Goal: Task Accomplishment & Management: Use online tool/utility

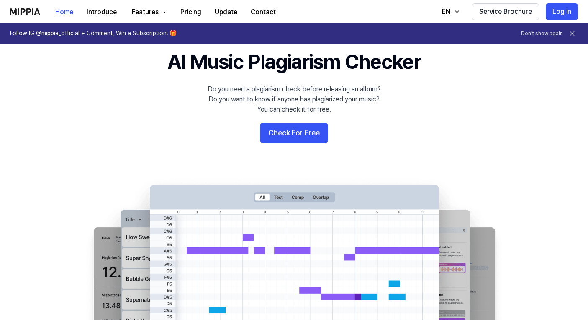
scroll to position [45, 0]
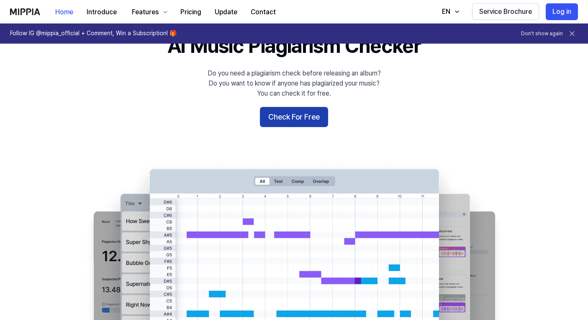
click at [287, 120] on button "Check For Free" at bounding box center [294, 117] width 68 height 20
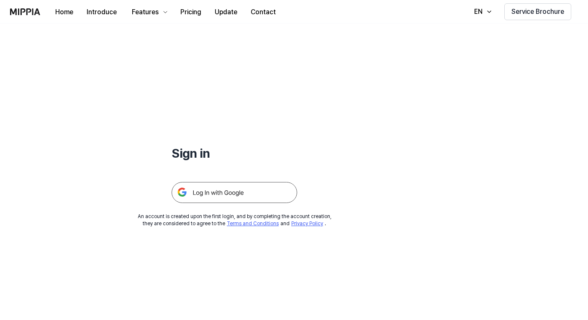
click at [217, 189] on img at bounding box center [235, 192] width 126 height 21
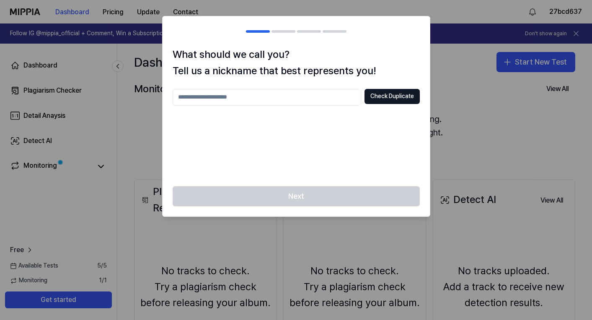
click at [241, 99] on input "text" at bounding box center [267, 97] width 188 height 17
type input "**********"
click at [378, 94] on button "Check Duplicate" at bounding box center [391, 96] width 55 height 15
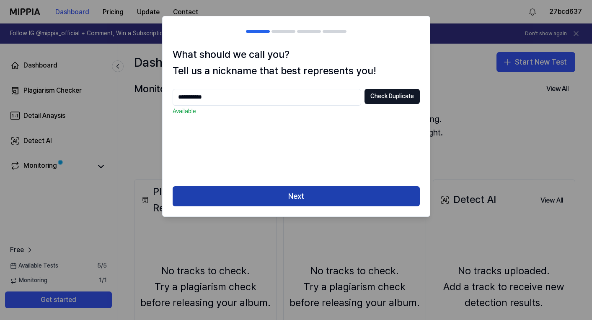
click at [283, 196] on button "Next" at bounding box center [296, 196] width 247 height 20
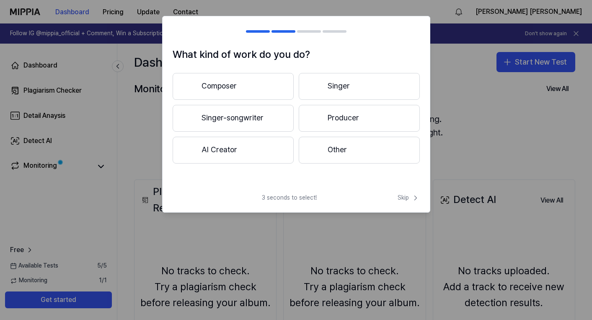
click at [232, 149] on button "AI Creator" at bounding box center [233, 150] width 121 height 27
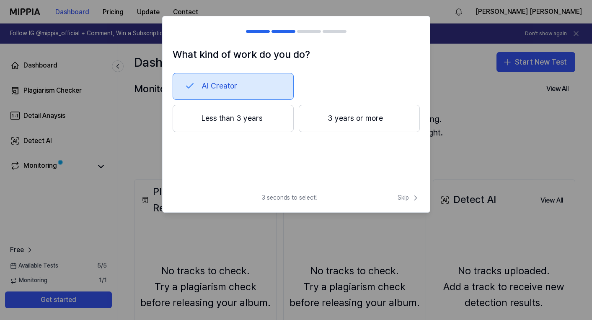
click at [236, 119] on button "Less than 3 years" at bounding box center [233, 119] width 121 height 28
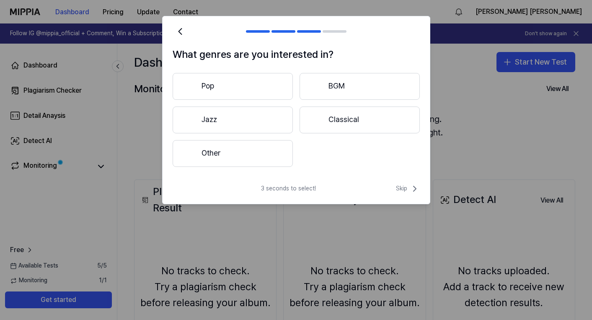
click at [237, 154] on button "Other" at bounding box center [233, 153] width 120 height 27
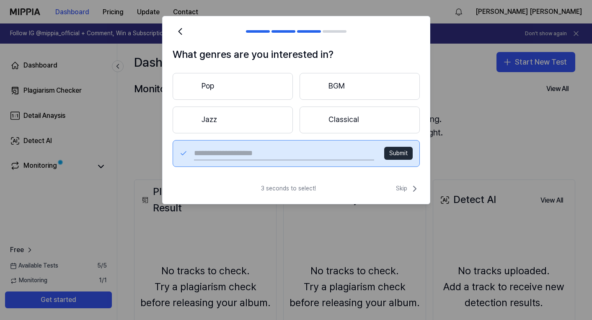
click at [284, 152] on input "text" at bounding box center [284, 153] width 180 height 13
type input "**********"
click at [397, 155] on button "Submit" at bounding box center [398, 153] width 28 height 13
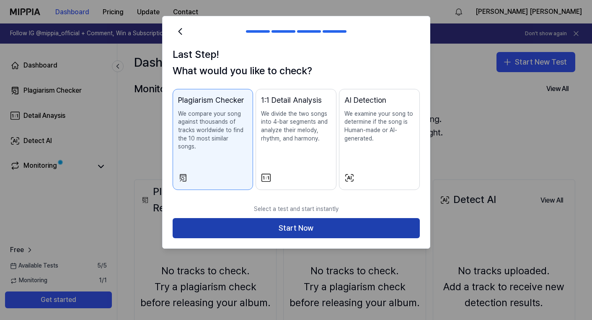
click at [296, 219] on button "Start Now" at bounding box center [296, 228] width 247 height 20
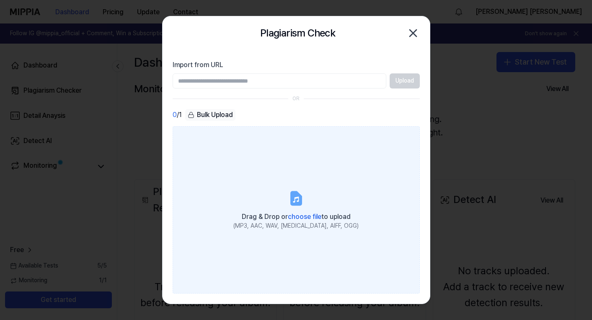
click at [297, 203] on icon at bounding box center [296, 197] width 10 height 13
click at [0, 0] on input "Drag & Drop or choose file to upload (MP3, AAC, WAV, FLAC, AIFF, OGG)" at bounding box center [0, 0] width 0 height 0
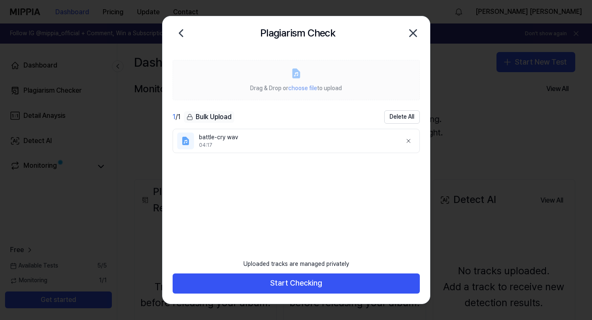
click at [297, 88] on span "choose file" at bounding box center [302, 88] width 29 height 7
click at [293, 70] on icon at bounding box center [295, 73] width 7 height 9
click at [296, 89] on span "choose file" at bounding box center [302, 88] width 29 height 7
click at [297, 89] on span "choose file" at bounding box center [302, 88] width 29 height 7
click at [296, 77] on icon at bounding box center [295, 73] width 7 height 9
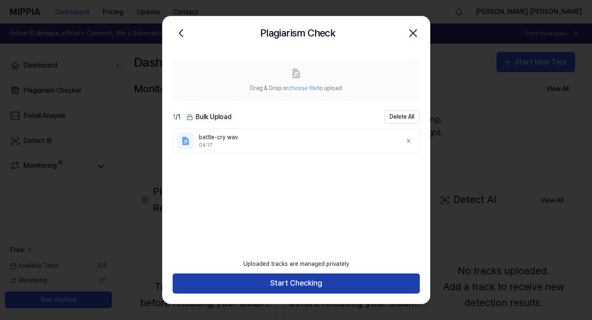
click at [288, 283] on button "Start Checking" at bounding box center [296, 283] width 247 height 20
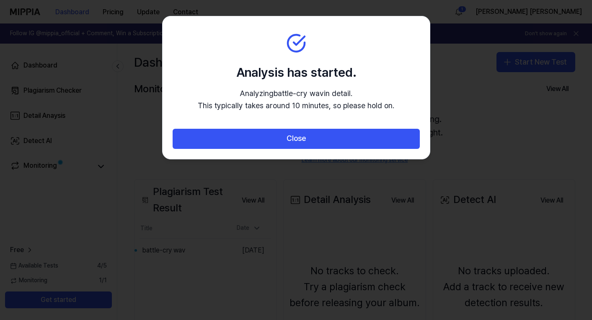
click at [111, 197] on div at bounding box center [296, 160] width 592 height 320
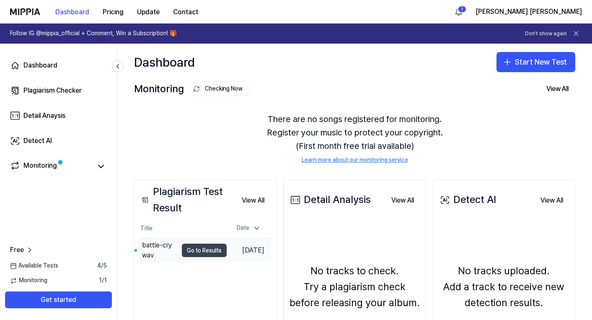
click at [198, 253] on button "Go to Results" at bounding box center [204, 249] width 45 height 13
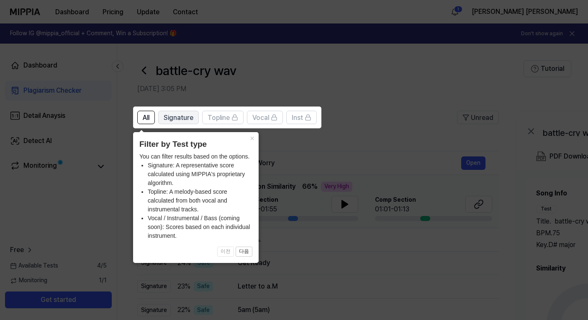
click at [184, 118] on span "Signature" at bounding box center [179, 118] width 30 height 10
click at [231, 119] on div "Topline" at bounding box center [223, 117] width 31 height 11
click at [144, 119] on span "All" at bounding box center [146, 118] width 7 height 10
click at [252, 139] on button "×" at bounding box center [251, 138] width 13 height 12
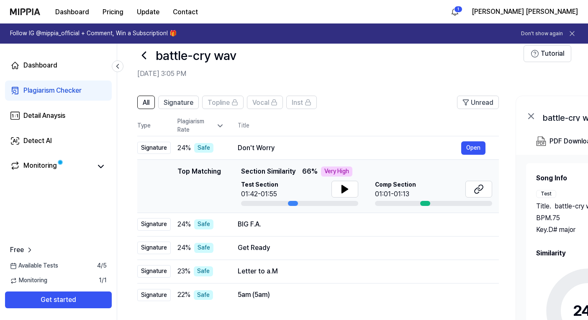
scroll to position [61, 0]
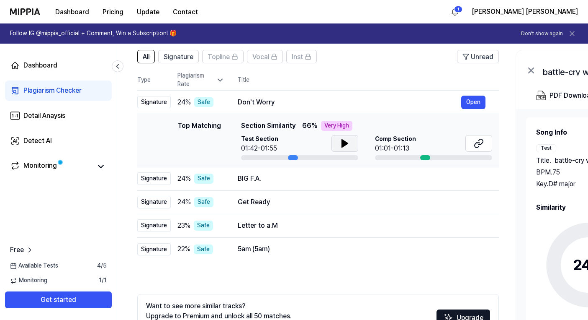
click at [343, 144] on icon at bounding box center [345, 143] width 6 height 8
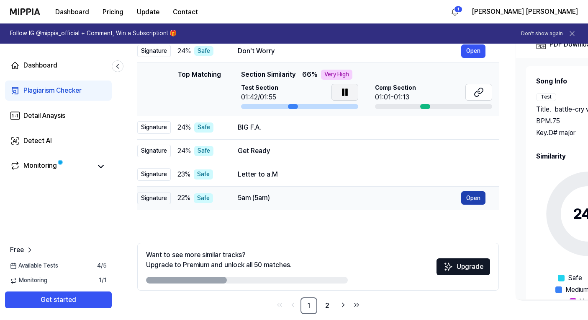
scroll to position [110, 0]
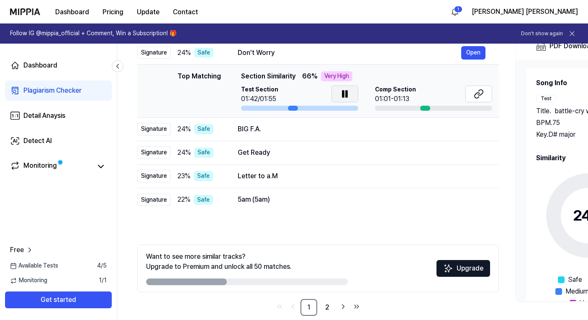
drag, startPoint x: 218, startPoint y: 283, endPoint x: 244, endPoint y: 281, distance: 26.0
click at [244, 281] on div at bounding box center [247, 281] width 202 height 7
drag, startPoint x: 217, startPoint y: 280, endPoint x: 242, endPoint y: 278, distance: 24.8
click at [240, 279] on div at bounding box center [247, 281] width 202 height 7
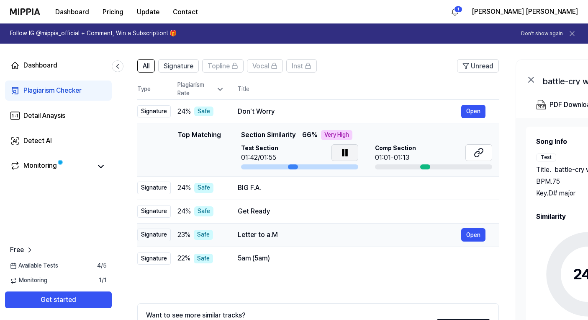
scroll to position [33, 0]
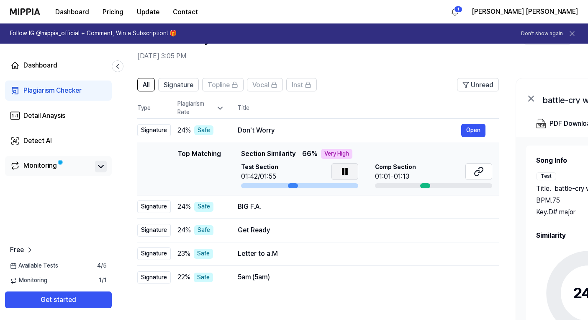
click at [100, 167] on icon at bounding box center [100, 166] width 5 height 3
click at [100, 167] on icon at bounding box center [101, 166] width 10 height 10
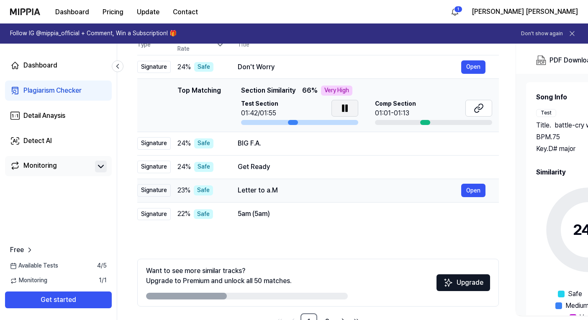
scroll to position [123, 0]
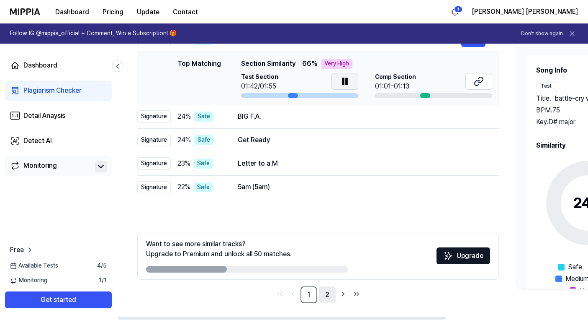
click at [329, 293] on link "2" at bounding box center [327, 294] width 17 height 17
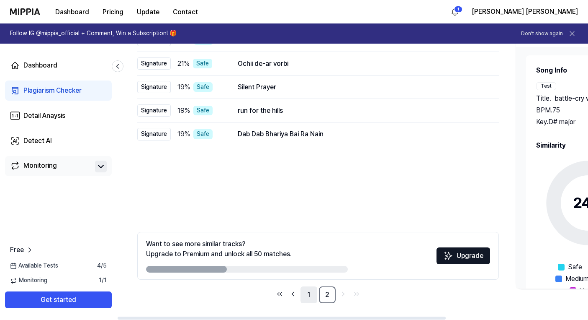
click at [307, 293] on link "1" at bounding box center [309, 294] width 17 height 17
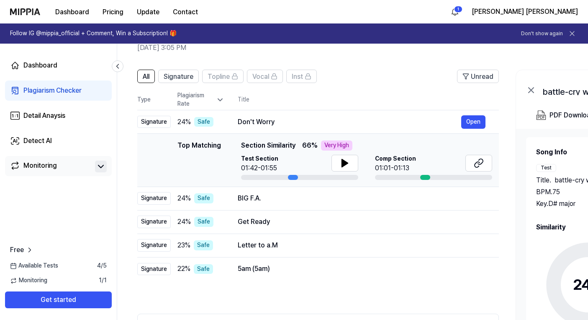
scroll to position [0, 0]
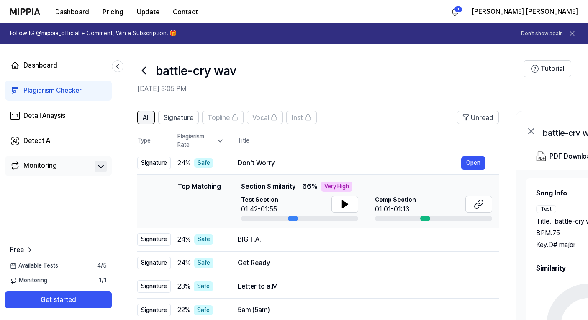
click at [144, 117] on span "All" at bounding box center [146, 118] width 7 height 10
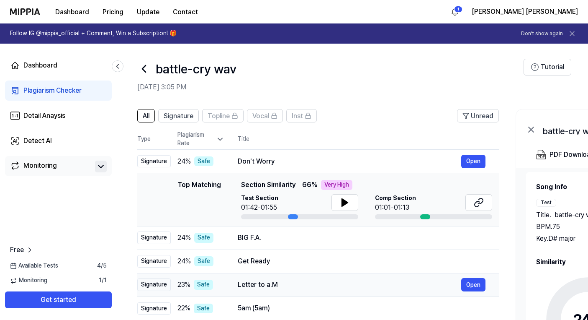
scroll to position [123, 0]
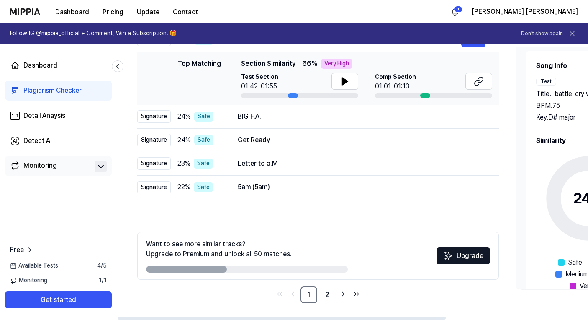
drag, startPoint x: 206, startPoint y: 268, endPoint x: 232, endPoint y: 268, distance: 26.4
click at [232, 268] on div at bounding box center [247, 269] width 202 height 7
drag, startPoint x: 219, startPoint y: 267, endPoint x: 255, endPoint y: 268, distance: 36.9
click at [255, 268] on div at bounding box center [247, 269] width 202 height 7
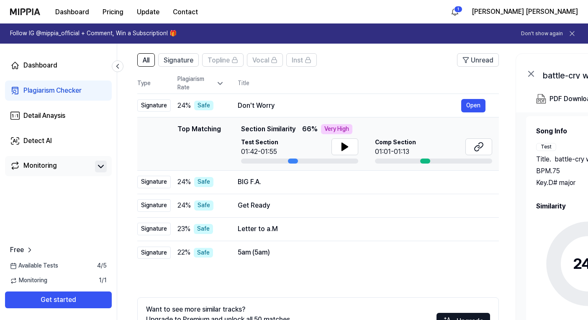
scroll to position [56, 0]
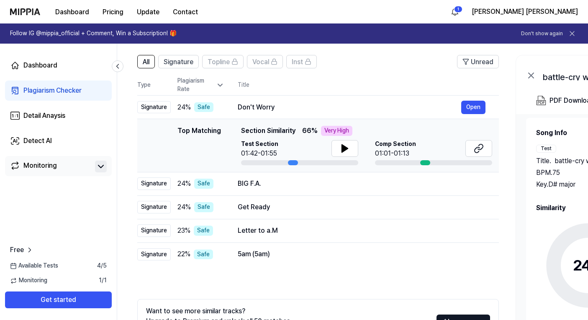
click at [326, 131] on div "Very High" at bounding box center [336, 131] width 31 height 10
click at [344, 149] on icon at bounding box center [345, 148] width 6 height 8
click at [469, 105] on button "Open" at bounding box center [474, 107] width 24 height 13
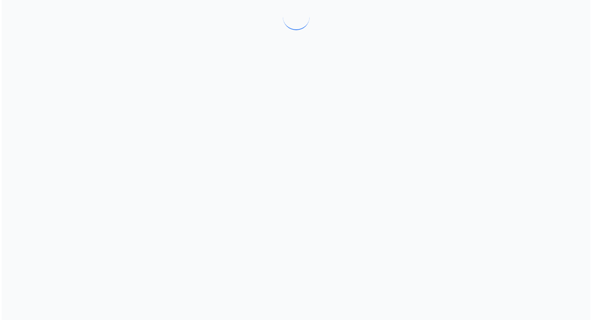
scroll to position [0, 0]
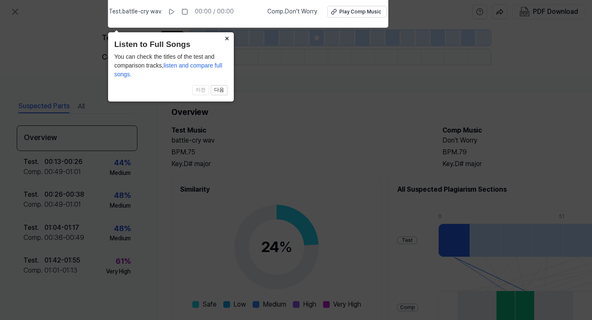
click at [225, 36] on button "×" at bounding box center [226, 38] width 13 height 12
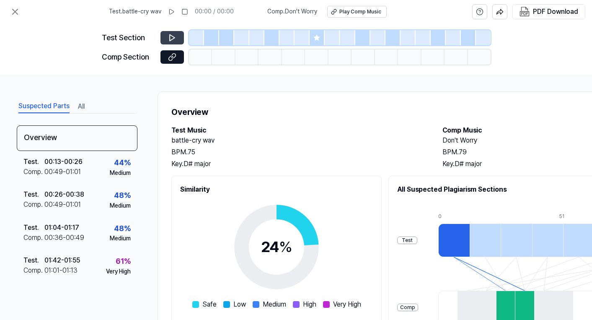
click at [173, 38] on icon at bounding box center [172, 38] width 5 height 6
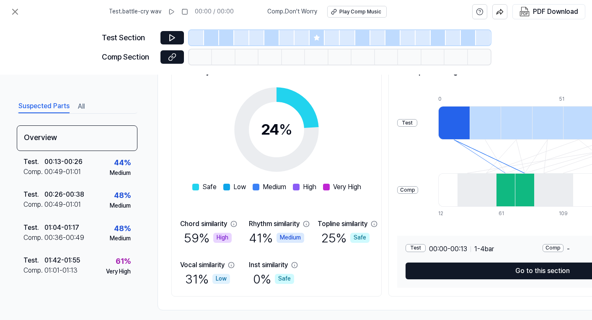
scroll to position [103, 0]
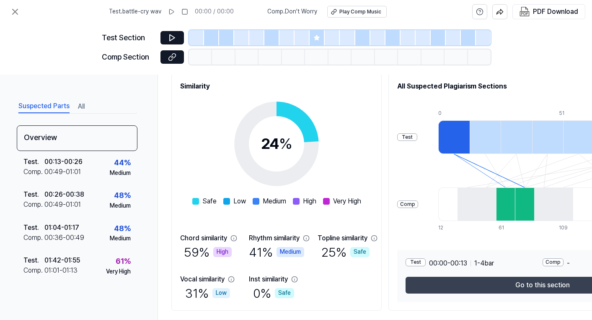
click at [445, 284] on button "Go to this section" at bounding box center [542, 284] width 274 height 17
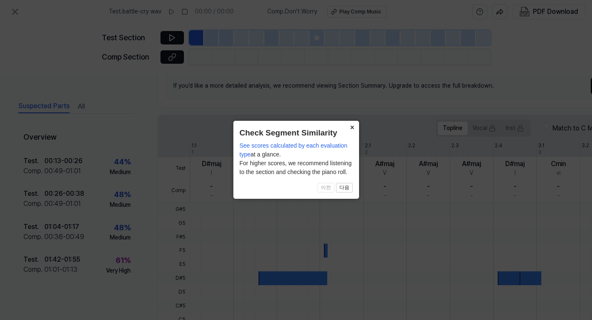
click at [353, 127] on button "×" at bounding box center [352, 127] width 13 height 12
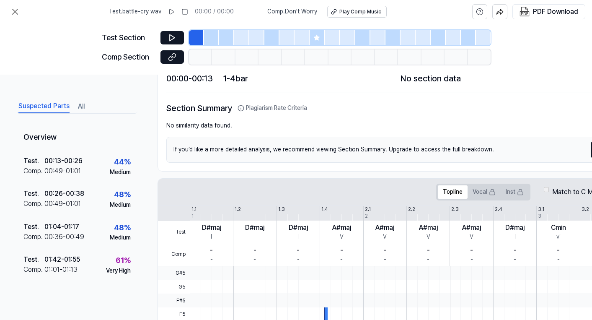
scroll to position [0, 0]
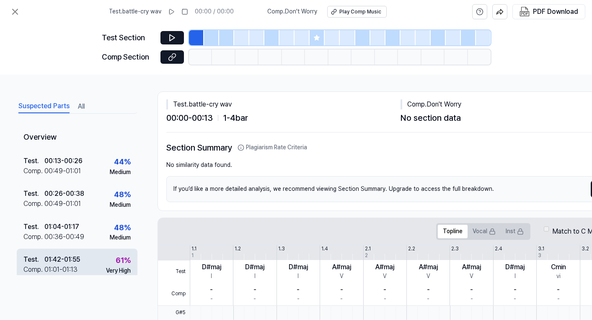
click at [55, 260] on div "01:42 - 01:55" at bounding box center [62, 259] width 36 height 10
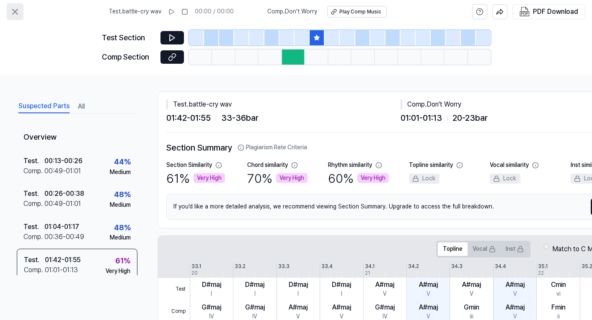
click at [17, 10] on icon at bounding box center [15, 11] width 5 height 5
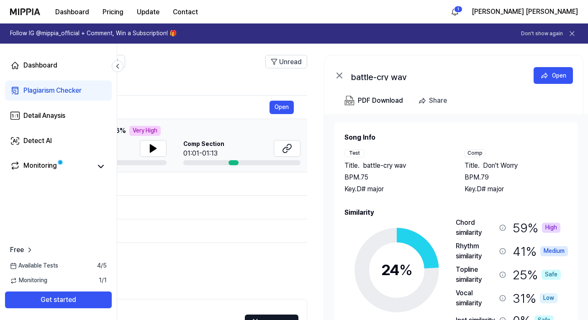
scroll to position [0, 204]
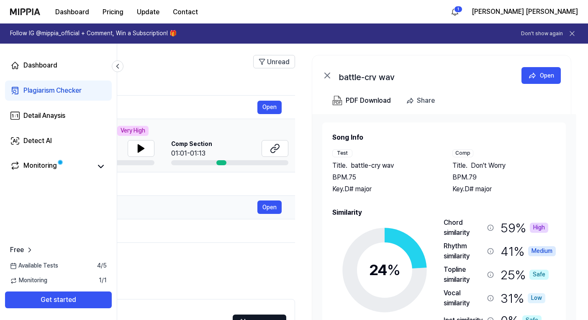
drag, startPoint x: 521, startPoint y: 228, endPoint x: 288, endPoint y: 206, distance: 233.9
click at [288, 206] on div "All Signature Topline Vocal Inst Unread All Signature Topline Vocal Inst Type P…" at bounding box center [250, 216] width 675 height 340
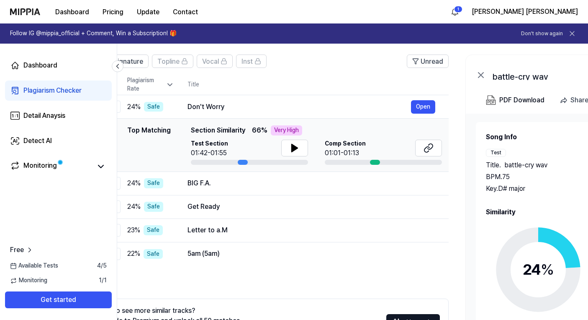
scroll to position [0, 39]
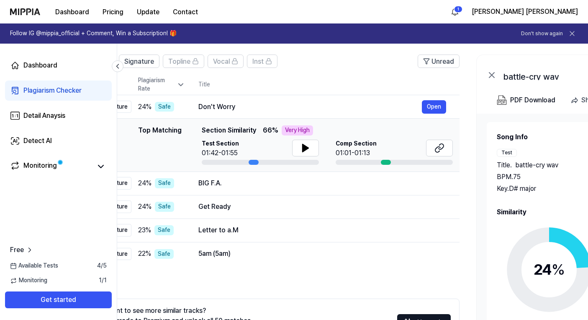
drag, startPoint x: 298, startPoint y: 196, endPoint x: 462, endPoint y: 208, distance: 164.6
click at [462, 208] on div "All Signature Topline Vocal Inst Unread All Signature Topline Vocal Inst Type P…" at bounding box center [415, 216] width 675 height 340
click at [305, 148] on icon at bounding box center [306, 148] width 6 height 8
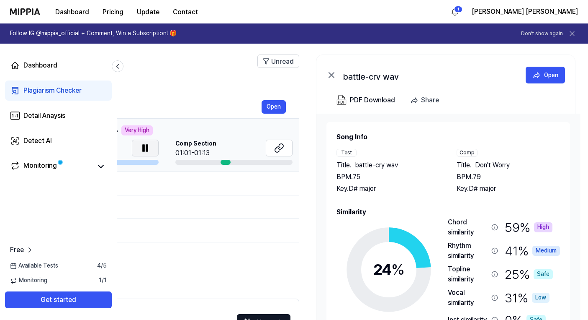
scroll to position [0, 204]
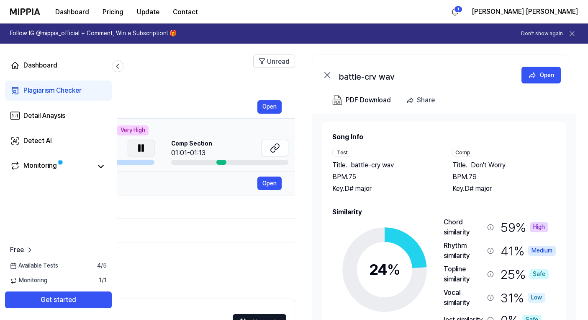
drag, startPoint x: 477, startPoint y: 195, endPoint x: 294, endPoint y: 176, distance: 184.8
click at [294, 176] on div "All Signature Topline Vocal Inst Unread All Signature Topline Vocal Inst Type P…" at bounding box center [250, 216] width 675 height 340
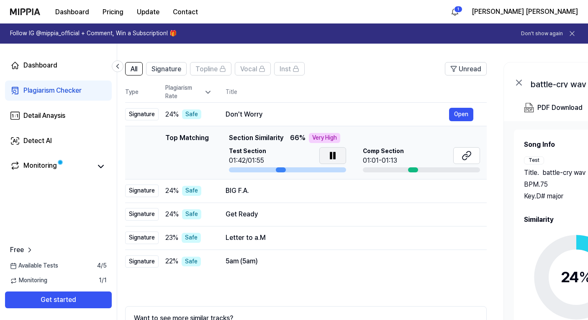
scroll to position [0, 0]
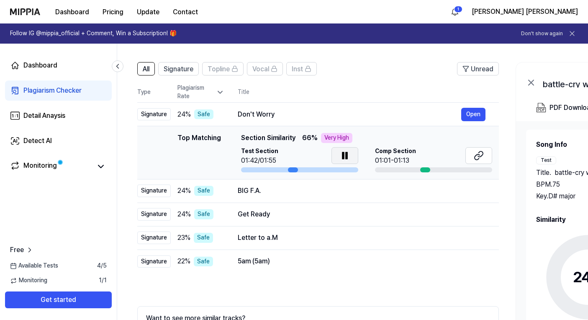
drag, startPoint x: 275, startPoint y: 199, endPoint x: 514, endPoint y: 202, distance: 239.2
click at [514, 202] on div "All Signature Topline Vocal Inst Unread All Signature Topline Vocal Inst Type P…" at bounding box center [454, 224] width 675 height 340
drag, startPoint x: 520, startPoint y: 201, endPoint x: 563, endPoint y: 195, distance: 43.5
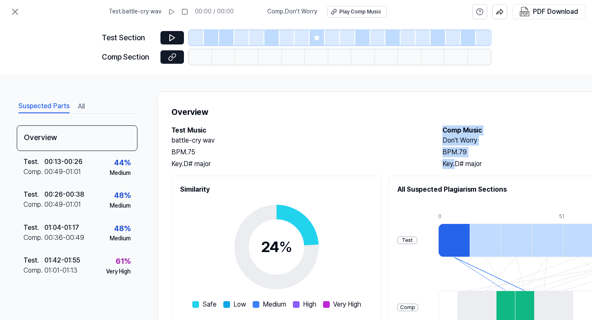
drag, startPoint x: 364, startPoint y: 165, endPoint x: 455, endPoint y: 167, distance: 91.7
click at [455, 167] on div "Test Music battle-cry wav BPM. 75 Key. D# major Comp Music Don't Worry BPM. 79 …" at bounding box center [433, 147] width 525 height 44
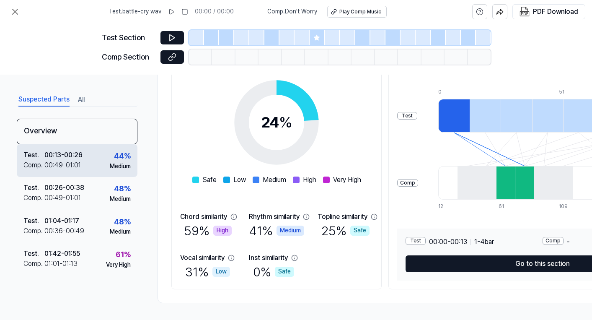
scroll to position [126, 0]
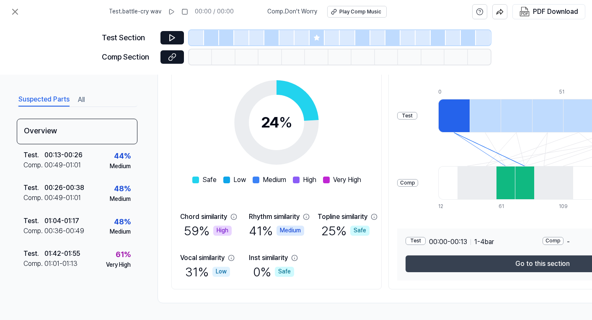
click at [433, 259] on button "Go to this section" at bounding box center [542, 263] width 274 height 17
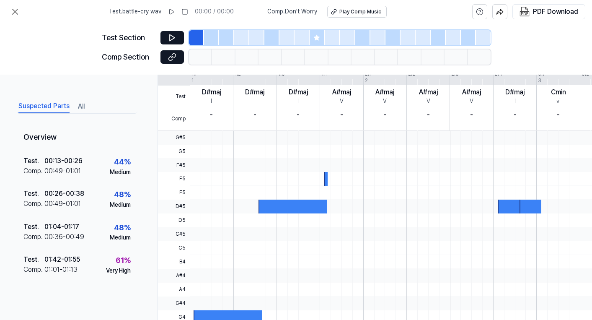
scroll to position [21, 0]
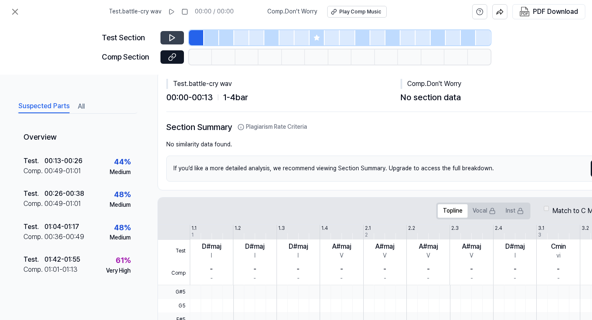
click at [171, 36] on icon at bounding box center [172, 38] width 8 height 8
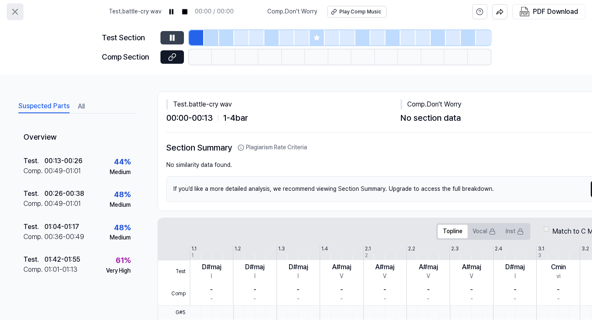
click at [20, 13] on icon at bounding box center [15, 12] width 10 height 10
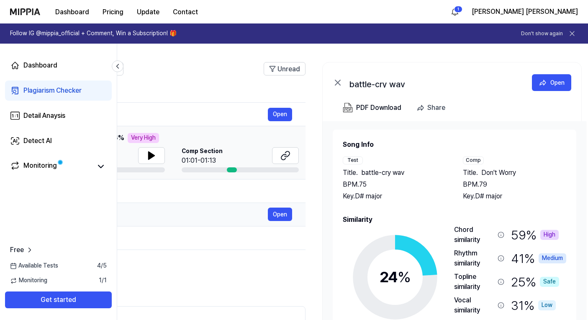
scroll to position [0, 204]
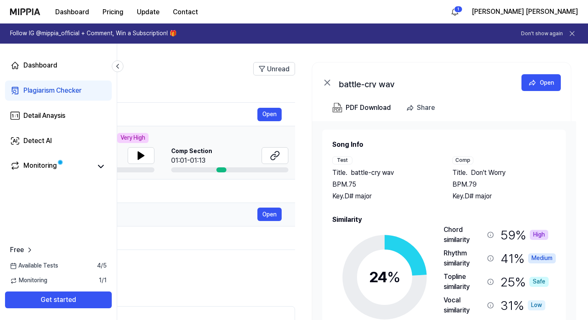
drag, startPoint x: 410, startPoint y: 229, endPoint x: 160, endPoint y: 217, distance: 249.9
click at [160, 217] on tbody "Signature 24 % Safe Don't Worry Open Top Matching Top Matching Section Similari…" at bounding box center [114, 188] width 362 height 170
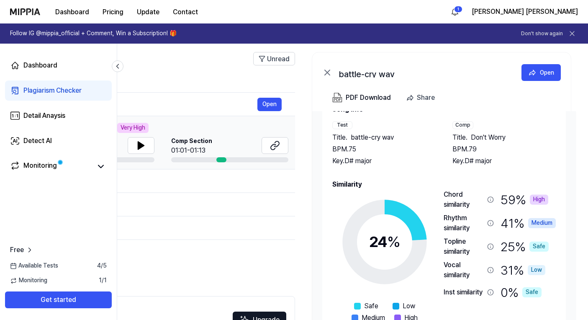
drag, startPoint x: 225, startPoint y: 74, endPoint x: 220, endPoint y: 75, distance: 4.6
click at [220, 75] on th "Title" at bounding box center [164, 82] width 261 height 20
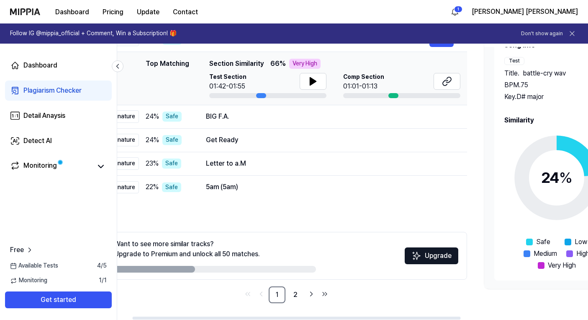
scroll to position [0, 21]
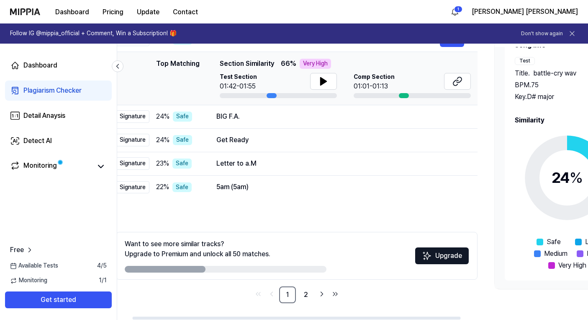
drag, startPoint x: 196, startPoint y: 291, endPoint x: 379, endPoint y: 291, distance: 182.6
click at [379, 291] on nav "1 2" at bounding box center [297, 294] width 362 height 17
click at [307, 294] on link "2" at bounding box center [306, 294] width 17 height 17
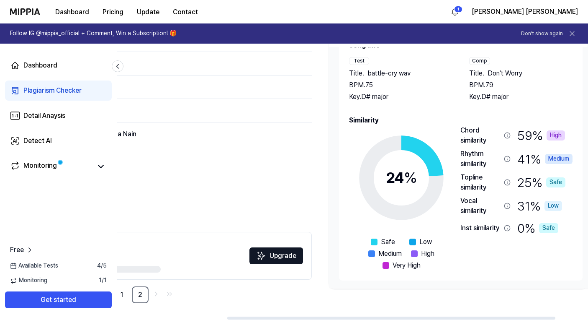
scroll to position [0, 204]
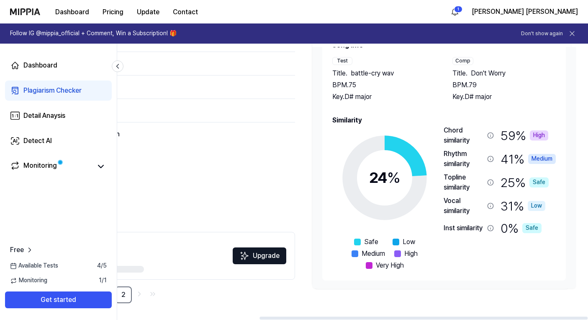
drag, startPoint x: 365, startPoint y: 292, endPoint x: 143, endPoint y: 280, distance: 222.3
click at [143, 280] on div "Want to see more similar tracks? Upgrade to Premium and unlock all 50 matches. …" at bounding box center [114, 267] width 362 height 71
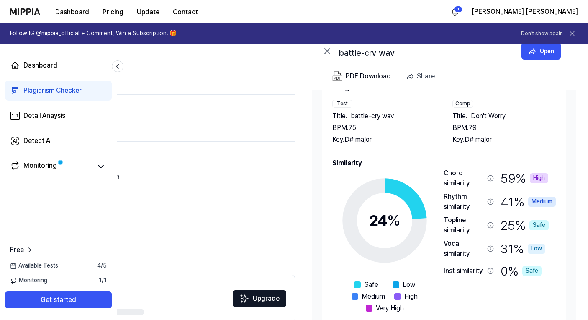
scroll to position [123, 0]
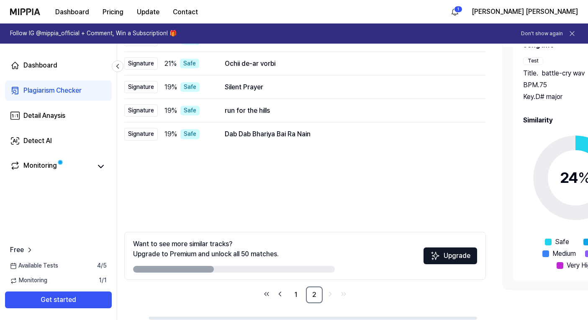
drag, startPoint x: 247, startPoint y: 198, endPoint x: 437, endPoint y: 239, distance: 194.9
click at [437, 239] on div "All Signature Topline Vocal Inst Unread All Signature Topline Vocal Inst Type P…" at bounding box center [305, 145] width 362 height 315
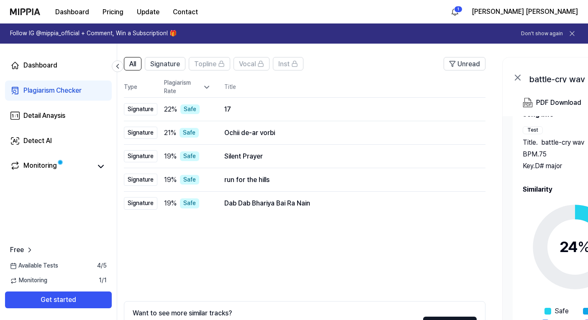
scroll to position [0, 0]
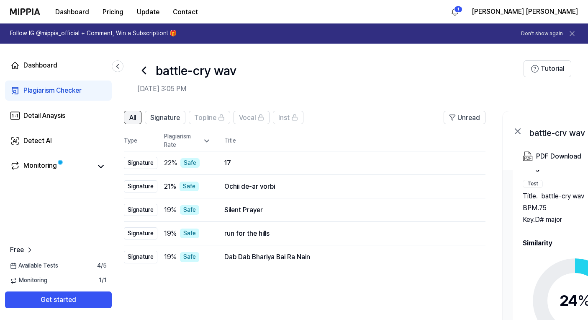
click at [136, 116] on span "All" at bounding box center [132, 118] width 7 height 10
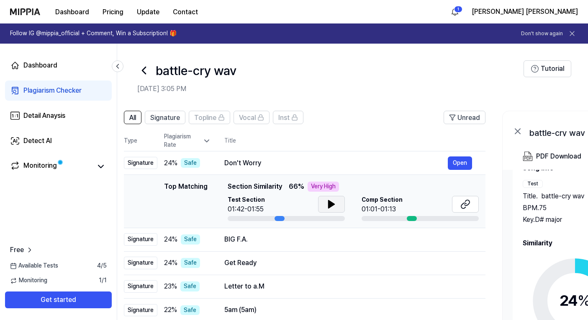
click at [327, 205] on icon at bounding box center [332, 204] width 10 height 10
click at [276, 217] on div at bounding box center [280, 218] width 10 height 5
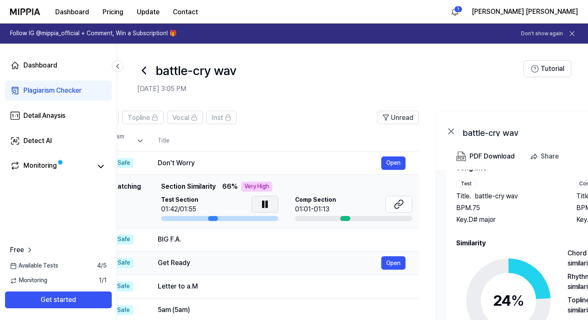
drag, startPoint x: 414, startPoint y: 260, endPoint x: 320, endPoint y: 252, distance: 94.2
click at [320, 252] on td "Get Ready Open" at bounding box center [281, 262] width 275 height 23
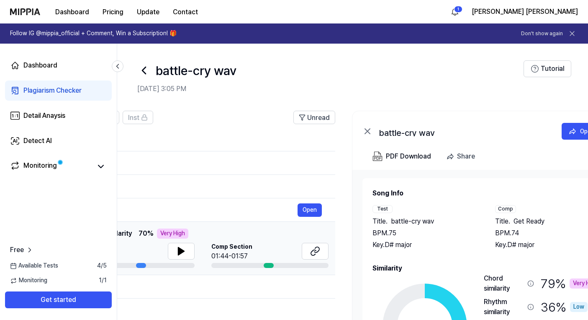
scroll to position [0, 204]
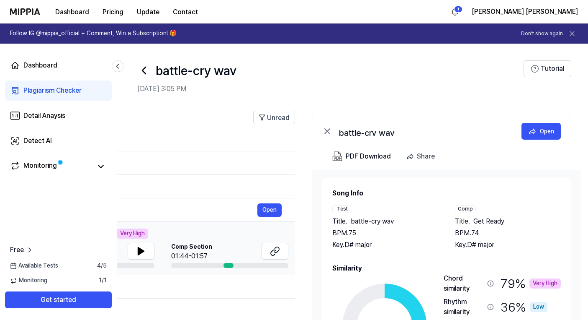
drag, startPoint x: 449, startPoint y: 252, endPoint x: 295, endPoint y: 242, distance: 154.9
click at [295, 242] on div "All Signature Topline Vocal Inst Unread All Signature Topline Vocal Inst Type P…" at bounding box center [250, 272] width 675 height 340
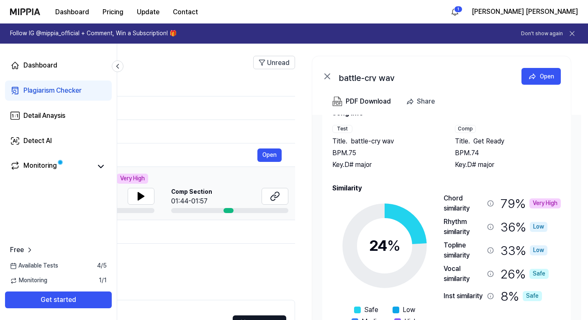
scroll to position [120, 0]
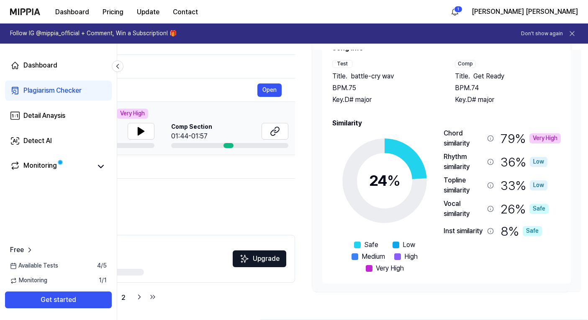
click at [459, 140] on div "Chord similarity" at bounding box center [464, 138] width 40 height 20
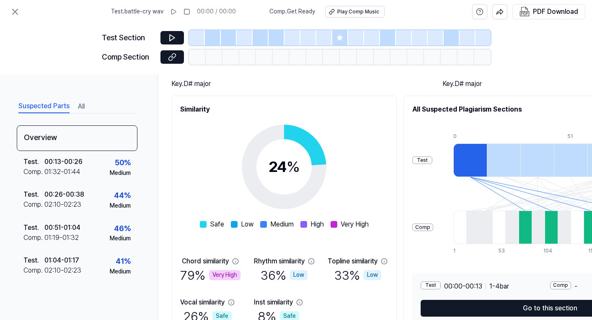
scroll to position [95, 0]
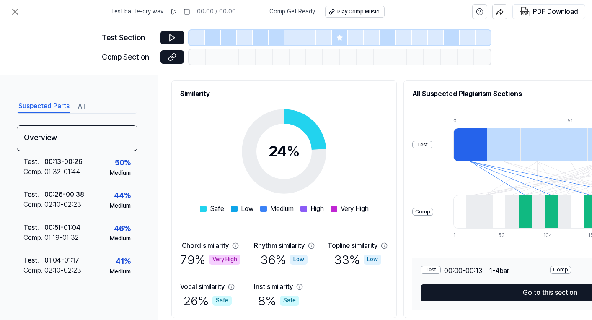
click at [221, 258] on div "Very High" at bounding box center [224, 259] width 31 height 10
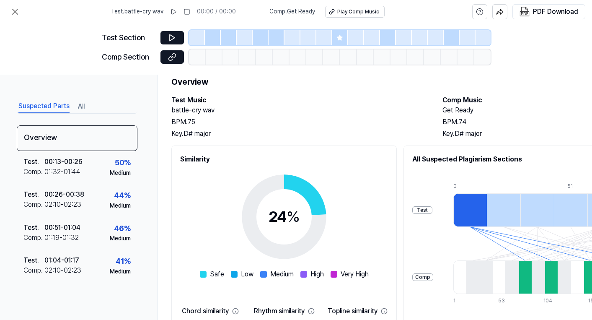
scroll to position [0, 0]
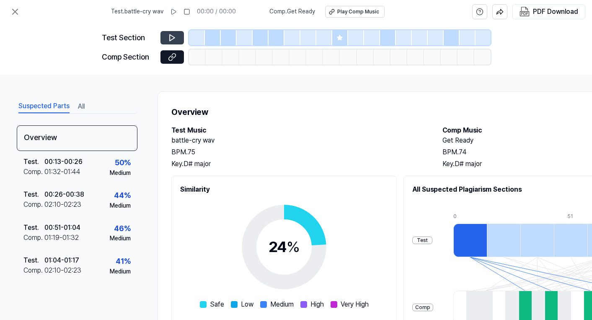
click at [173, 37] on icon at bounding box center [172, 38] width 5 height 6
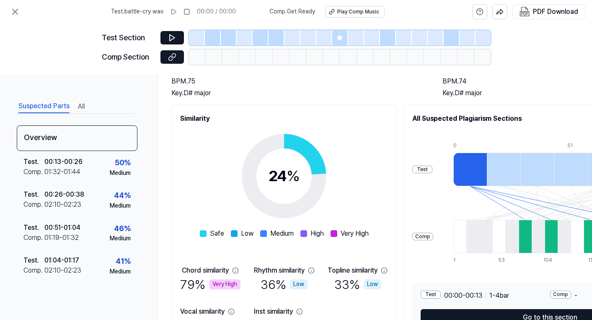
scroll to position [128, 0]
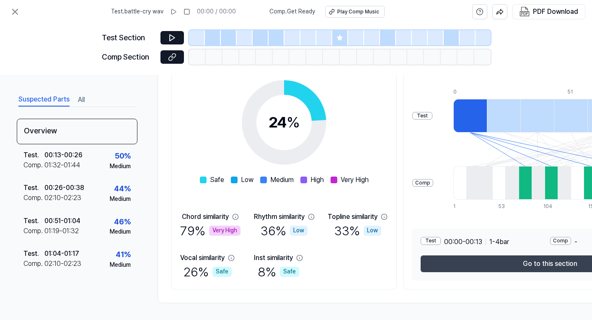
click at [467, 262] on button "Go to this section" at bounding box center [549, 263] width 259 height 17
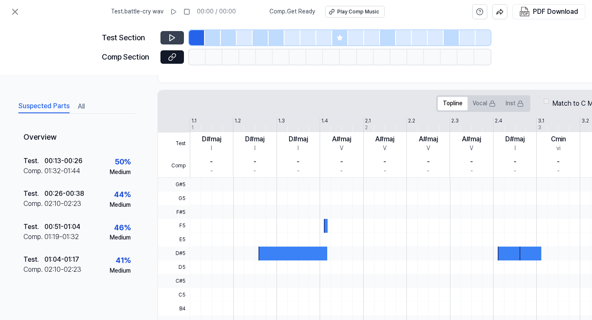
click at [168, 35] on icon at bounding box center [172, 38] width 8 height 8
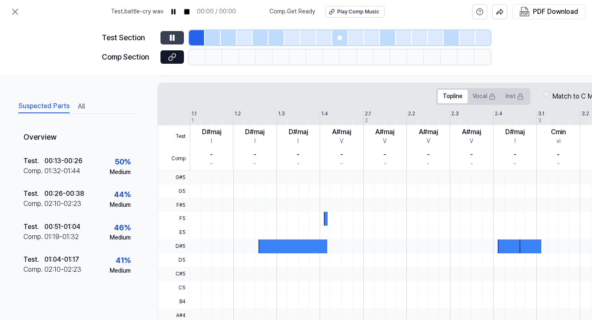
scroll to position [0, 0]
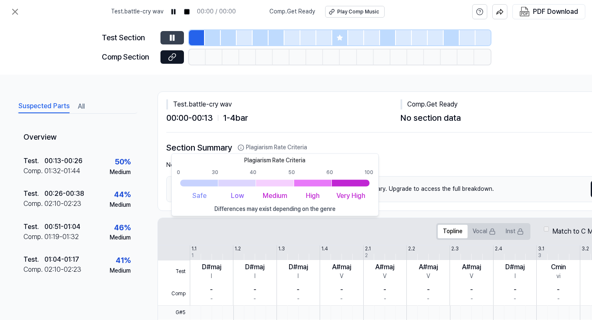
click at [242, 147] on icon at bounding box center [240, 147] width 7 height 7
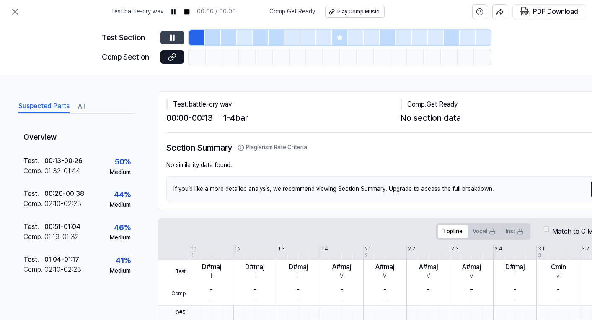
click at [242, 147] on icon at bounding box center [240, 147] width 7 height 7
click at [242, 148] on icon at bounding box center [240, 146] width 5 height 5
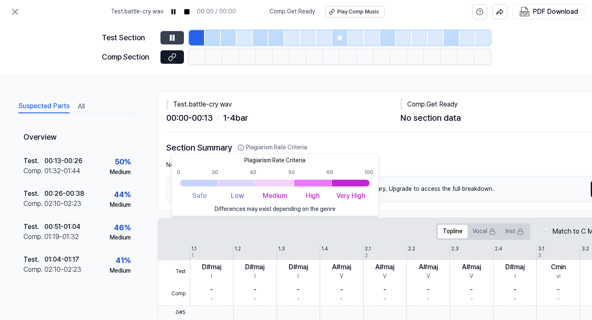
click at [264, 148] on button "Plagiarism Rate Criteria" at bounding box center [272, 147] width 70 height 8
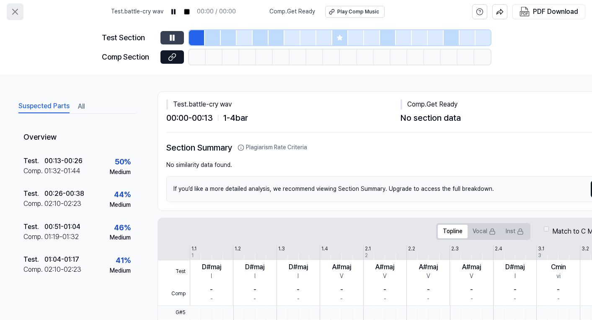
click at [15, 12] on icon at bounding box center [15, 11] width 5 height 5
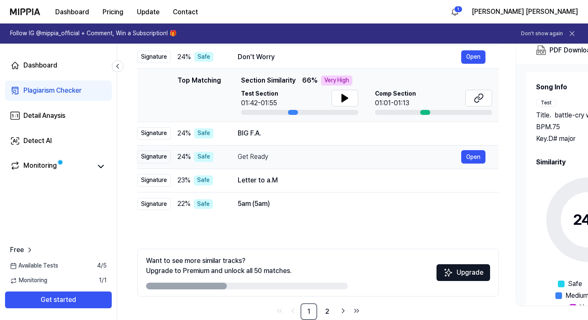
scroll to position [69, 0]
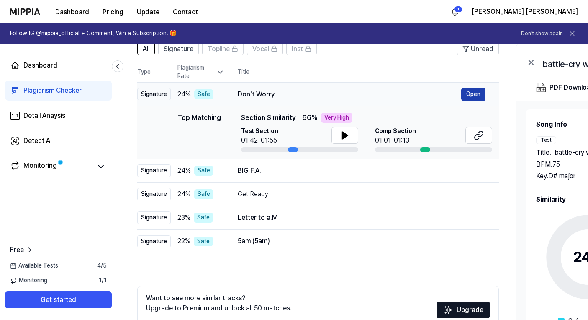
click at [472, 93] on button "Open" at bounding box center [474, 94] width 24 height 13
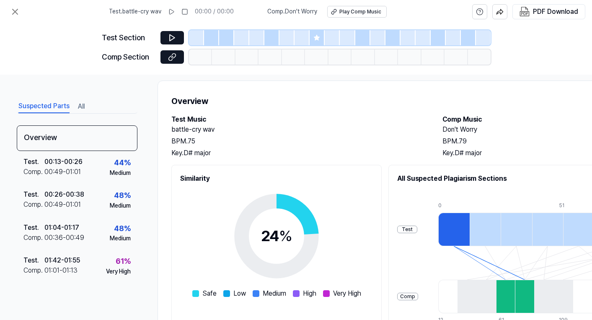
scroll to position [0, 0]
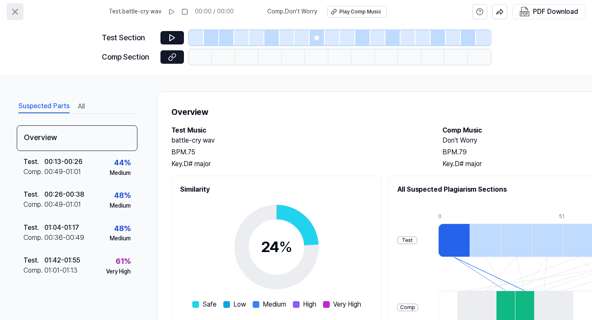
click at [12, 12] on icon at bounding box center [15, 12] width 10 height 10
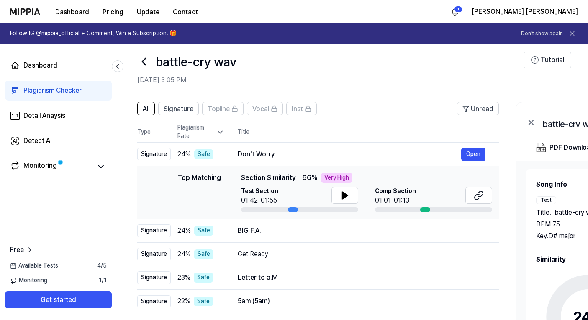
scroll to position [123, 0]
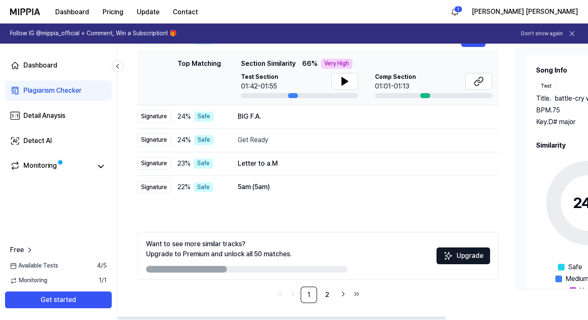
drag, startPoint x: 207, startPoint y: 268, endPoint x: 286, endPoint y: 267, distance: 78.7
click at [286, 267] on div at bounding box center [247, 269] width 202 height 7
drag, startPoint x: 193, startPoint y: 270, endPoint x: 207, endPoint y: 270, distance: 14.2
click at [207, 270] on div at bounding box center [186, 269] width 81 height 7
drag, startPoint x: 204, startPoint y: 269, endPoint x: 231, endPoint y: 268, distance: 27.7
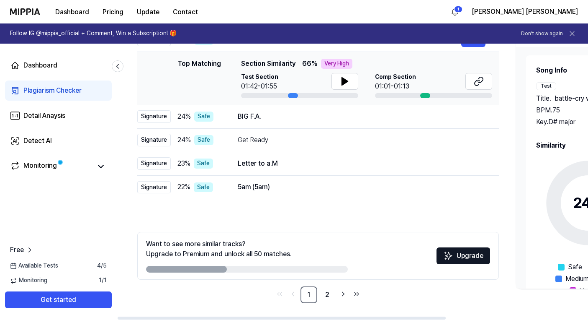
click at [231, 268] on div at bounding box center [247, 269] width 202 height 7
click at [325, 293] on link "2" at bounding box center [327, 294] width 17 height 17
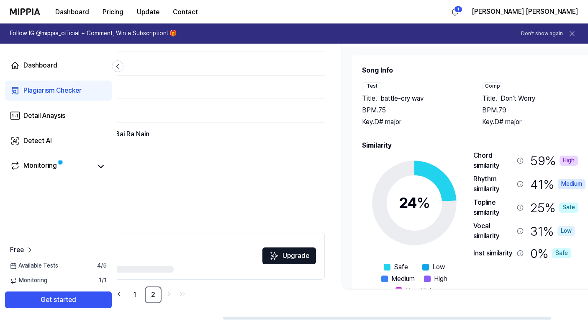
scroll to position [0, 204]
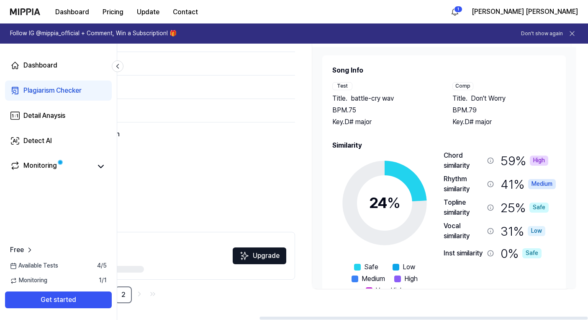
drag, startPoint x: 388, startPoint y: 201, endPoint x: 114, endPoint y: 177, distance: 275.4
click at [114, 177] on div "Dashboard Plagiarism Checker Detail Anaysis Detect AI Monitoring Free Available…" at bounding box center [294, 59] width 588 height 276
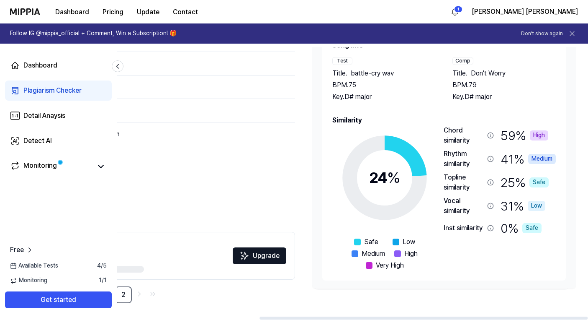
scroll to position [0, 0]
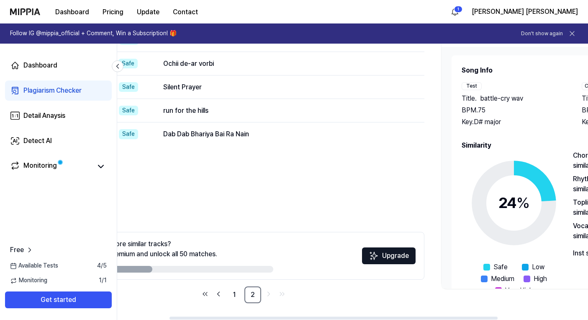
drag, startPoint x: 287, startPoint y: 181, endPoint x: 394, endPoint y: 206, distance: 109.6
click at [394, 206] on div "All Signature Topline Vocal Inst Unread All Signature Topline Vocal Inst Type P…" at bounding box center [244, 145] width 362 height 315
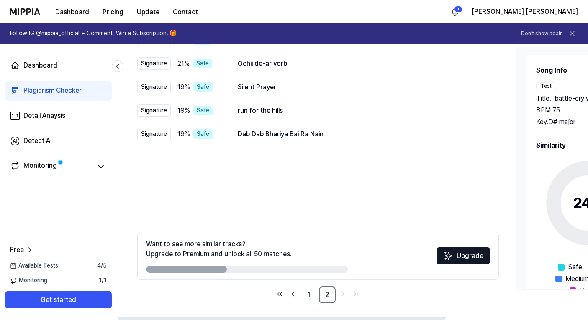
drag, startPoint x: 246, startPoint y: 186, endPoint x: 366, endPoint y: 202, distance: 120.8
click at [366, 202] on div "All Signature Topline Vocal Inst Unread All Signature Topline Vocal Inst Type P…" at bounding box center [318, 145] width 362 height 315
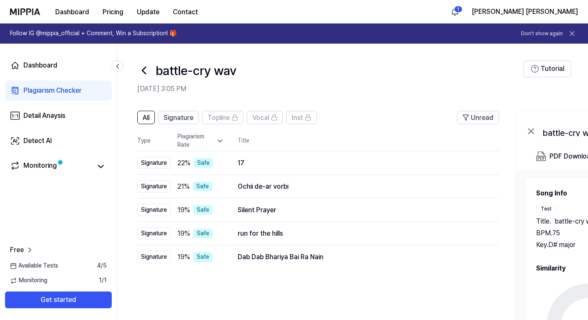
click at [145, 72] on icon at bounding box center [143, 70] width 13 height 13
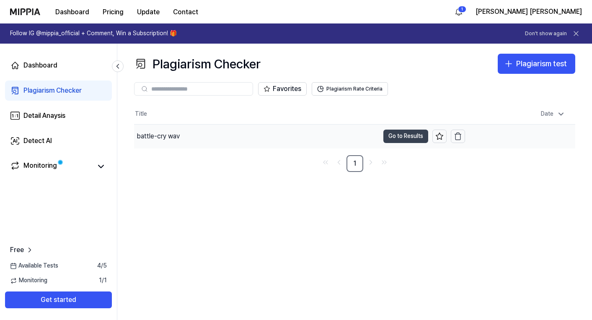
click at [390, 137] on button "Go to Results" at bounding box center [405, 135] width 45 height 13
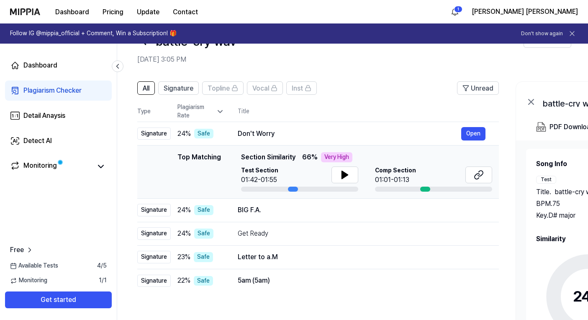
scroll to position [33, 0]
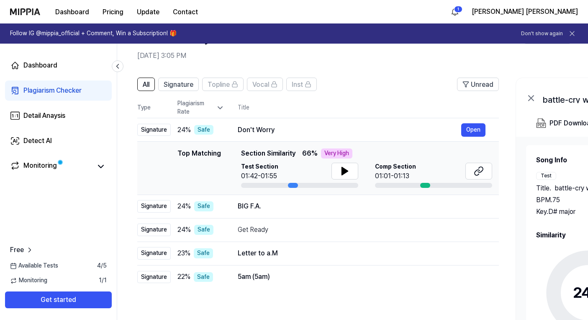
click at [220, 108] on icon at bounding box center [220, 107] width 8 height 8
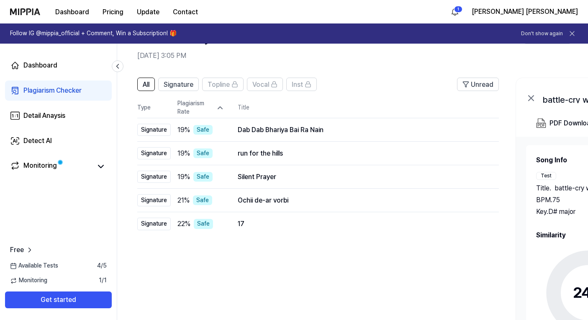
click at [221, 108] on icon at bounding box center [220, 107] width 8 height 8
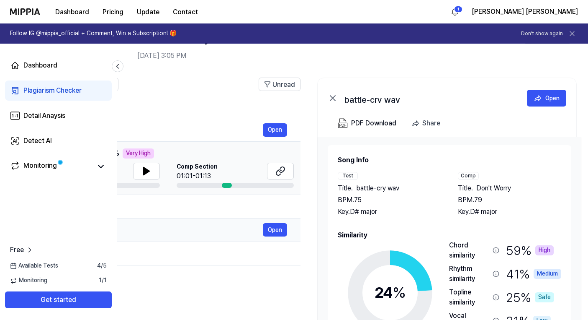
scroll to position [0, 204]
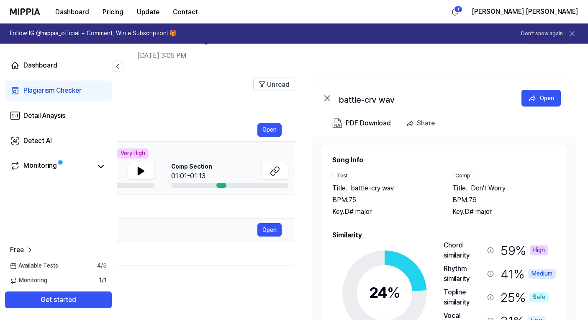
drag, startPoint x: 411, startPoint y: 233, endPoint x: 188, endPoint y: 231, distance: 223.2
click at [188, 231] on div "Get Ready" at bounding box center [146, 229] width 224 height 10
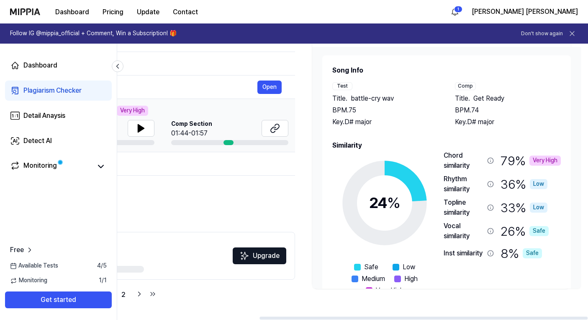
scroll to position [0, 0]
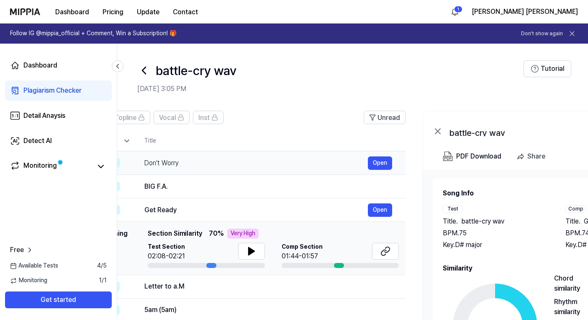
drag, startPoint x: 229, startPoint y: 140, endPoint x: 341, endPoint y: 154, distance: 112.7
click at [341, 154] on table "Type Plagiarism Rate Title High Rate Unread Signature 24 % Safe Don't Worry Ope…" at bounding box center [225, 226] width 362 height 191
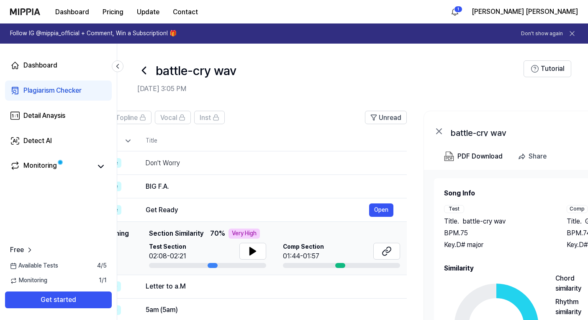
click at [144, 71] on icon at bounding box center [143, 70] width 13 height 13
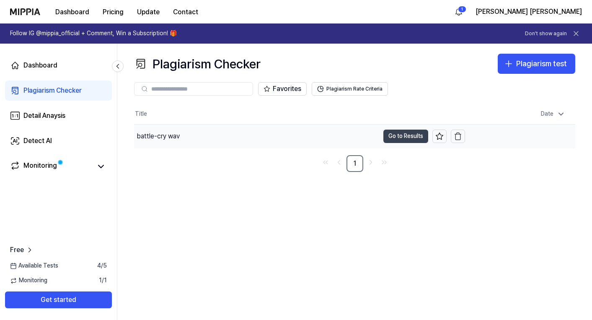
click at [415, 137] on button "Go to Results" at bounding box center [405, 135] width 45 height 13
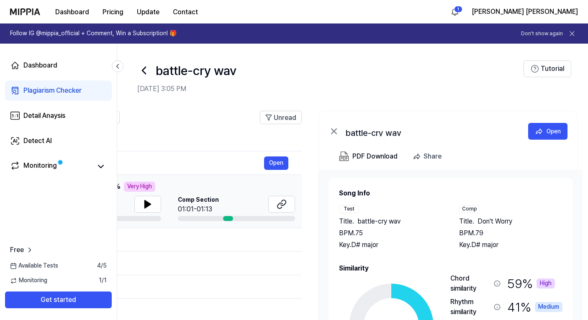
scroll to position [0, 204]
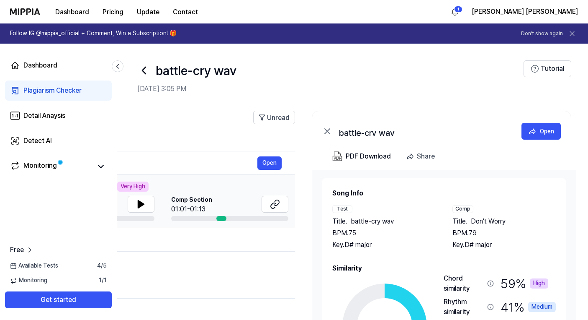
drag, startPoint x: 409, startPoint y: 119, endPoint x: 167, endPoint y: 103, distance: 242.1
click at [167, 103] on div "All Signature Topline Vocal Inst Unread All Signature Topline Vocal Inst Type P…" at bounding box center [250, 272] width 675 height 340
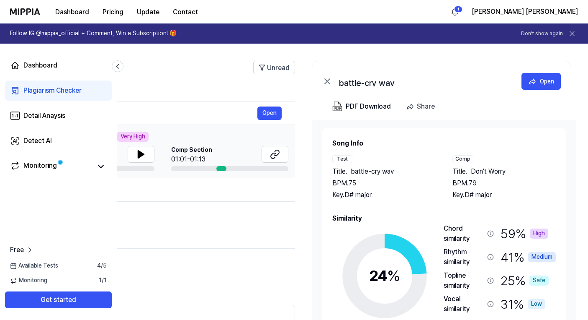
scroll to position [0, 0]
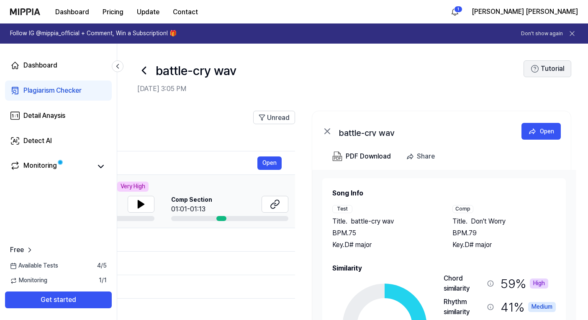
click at [543, 72] on button "Tutorial" at bounding box center [548, 68] width 48 height 17
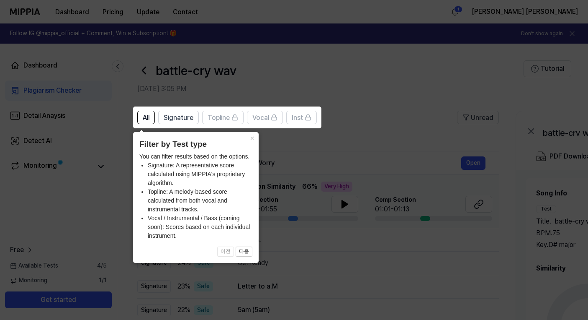
click at [301, 166] on icon at bounding box center [296, 160] width 592 height 320
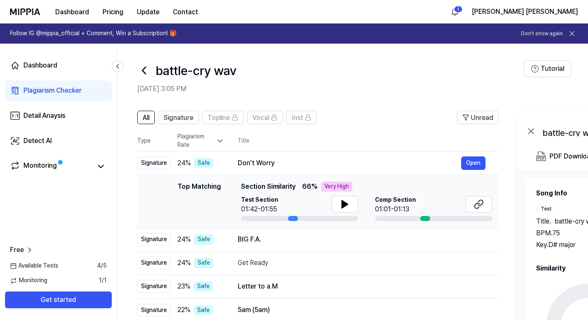
scroll to position [2, 0]
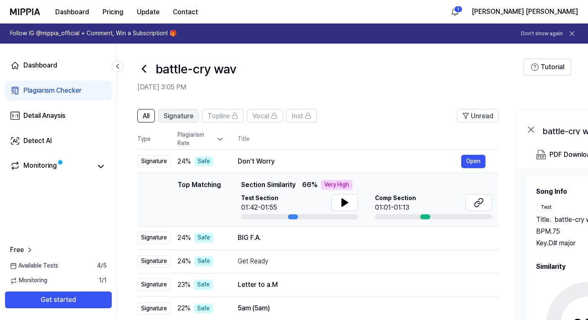
click at [189, 119] on span "Signature" at bounding box center [179, 116] width 30 height 10
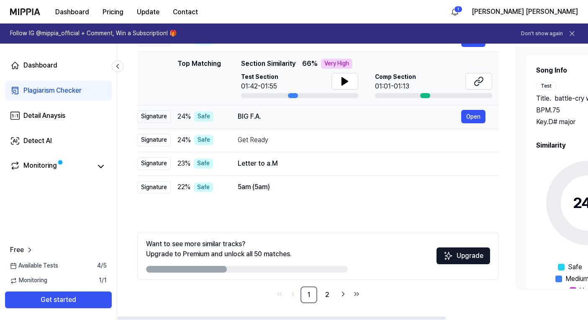
scroll to position [0, 0]
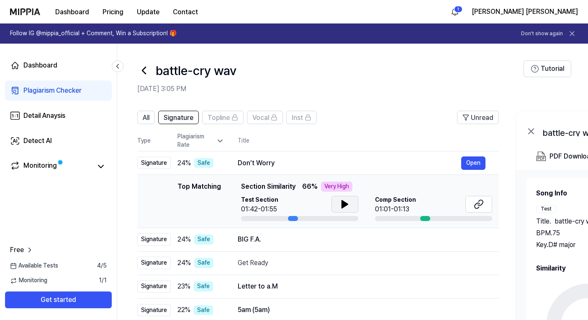
click at [344, 205] on icon at bounding box center [345, 204] width 6 height 8
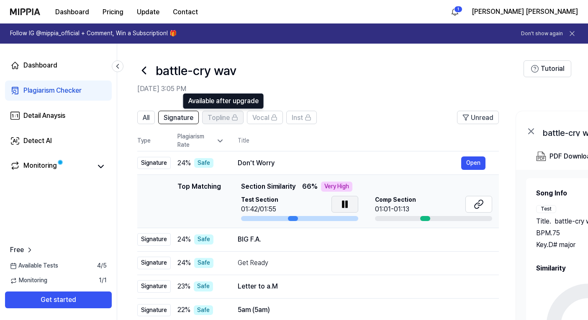
click at [223, 118] on span "Topline" at bounding box center [219, 118] width 22 height 10
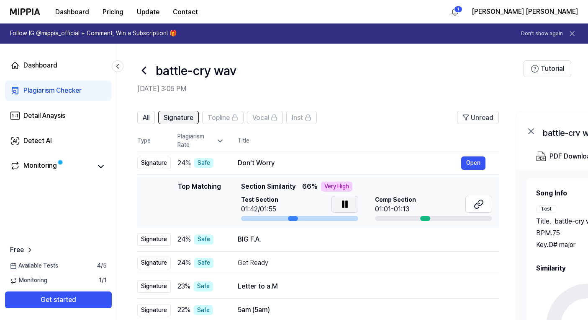
click at [187, 118] on span "Signature" at bounding box center [179, 118] width 30 height 10
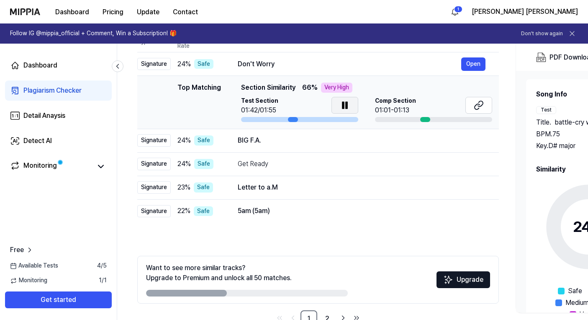
scroll to position [123, 0]
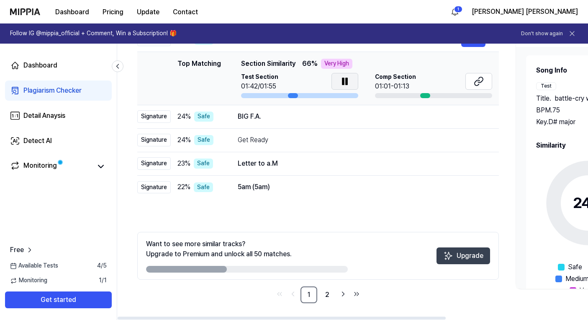
click at [463, 256] on button "Upgrade" at bounding box center [464, 255] width 54 height 17
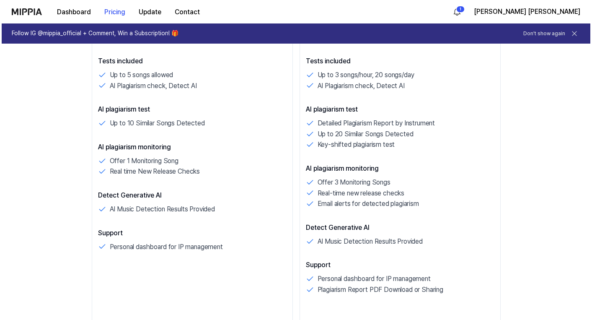
scroll to position [167, 0]
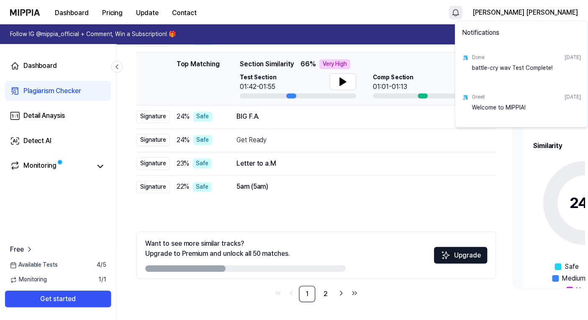
scroll to position [123, 0]
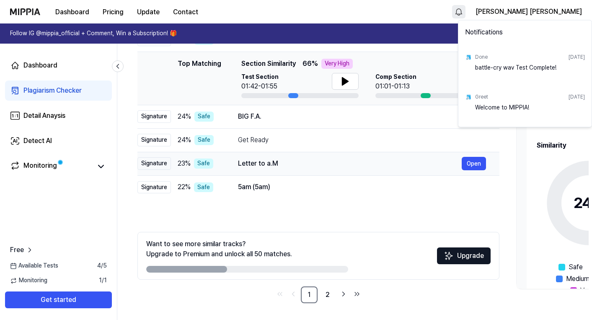
click at [325, 160] on html "Dashboard Pricing Update Contact Angela Dawn Follow IG @mippia_official + Comme…" at bounding box center [296, 37] width 592 height 320
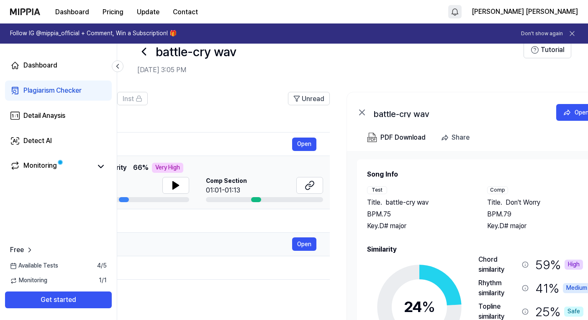
scroll to position [0, 204]
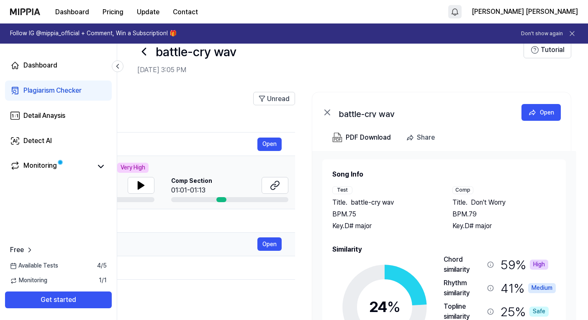
drag, startPoint x: 415, startPoint y: 240, endPoint x: 186, endPoint y: 234, distance: 229.1
click at [186, 234] on td "Get Ready Open" at bounding box center [158, 243] width 275 height 23
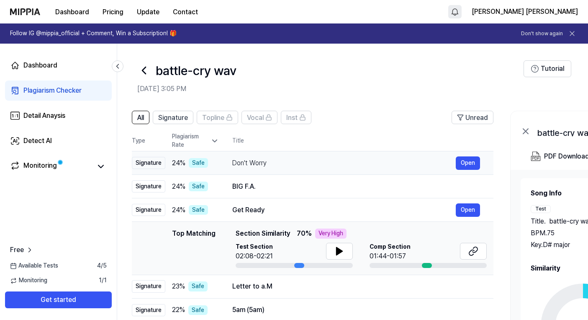
scroll to position [0, 0]
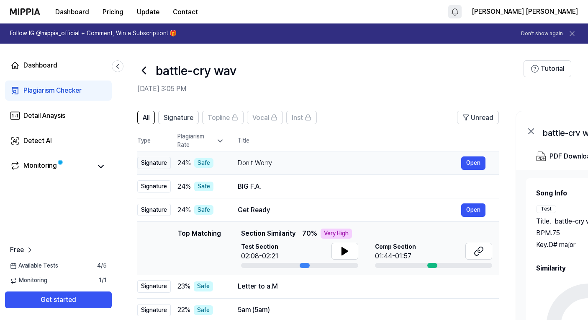
drag, startPoint x: 197, startPoint y: 128, endPoint x: 436, endPoint y: 155, distance: 241.0
click at [436, 155] on div "All Signature Topline Vocal Inst Unread All Signature Topline Vocal Inst Type P…" at bounding box center [318, 216] width 362 height 211
click at [477, 162] on button "Open" at bounding box center [474, 162] width 24 height 13
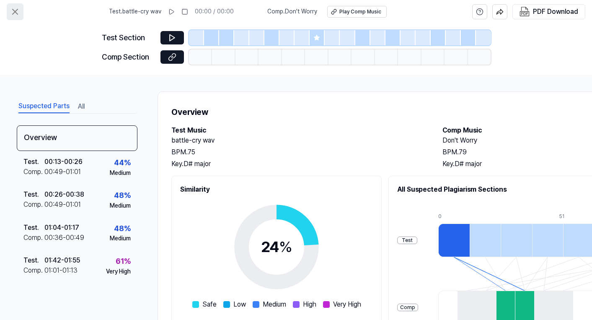
click at [19, 14] on icon at bounding box center [15, 12] width 10 height 10
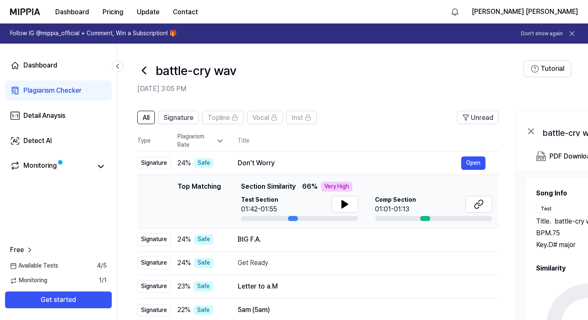
scroll to position [54, 0]
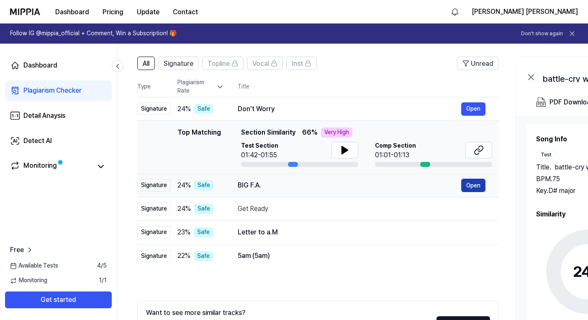
click at [470, 187] on button "Open" at bounding box center [474, 184] width 24 height 13
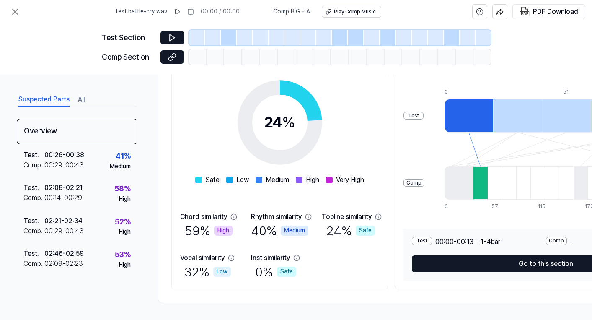
scroll to position [0, 0]
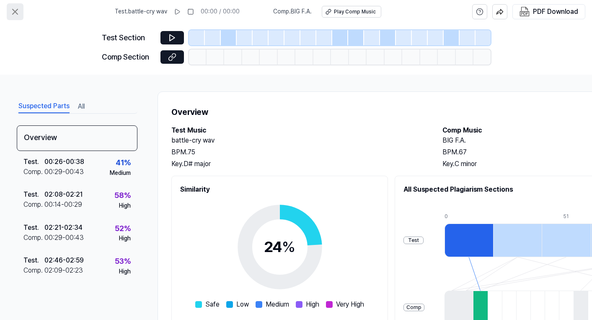
click at [13, 13] on icon at bounding box center [15, 12] width 10 height 10
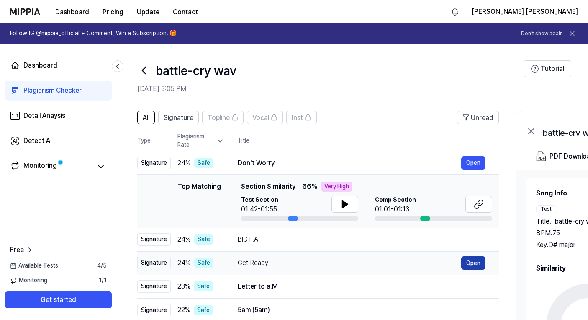
click at [481, 264] on button "Open" at bounding box center [474, 262] width 24 height 13
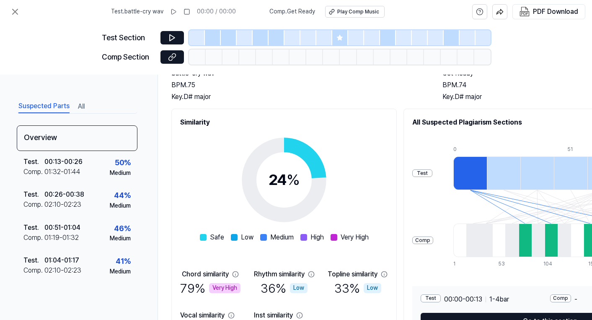
scroll to position [128, 0]
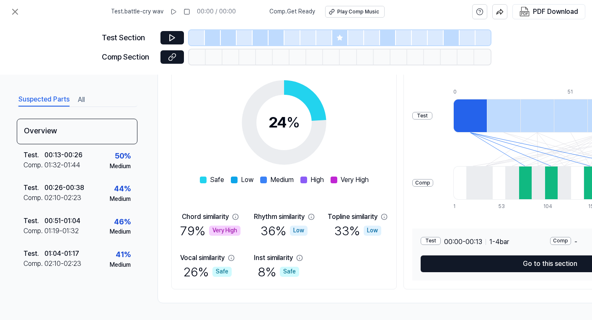
click at [225, 228] on div "Very High" at bounding box center [224, 230] width 31 height 10
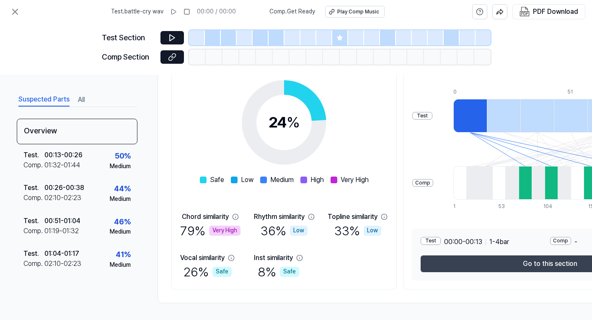
click at [421, 256] on button "Go to this section" at bounding box center [549, 263] width 259 height 17
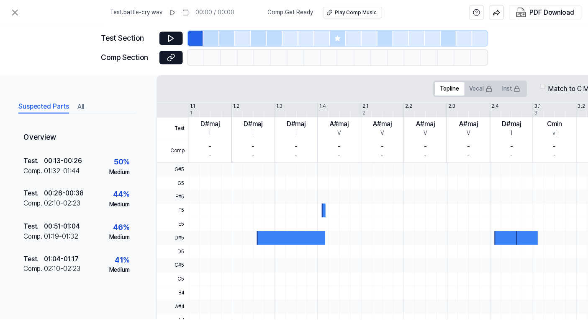
scroll to position [67, 0]
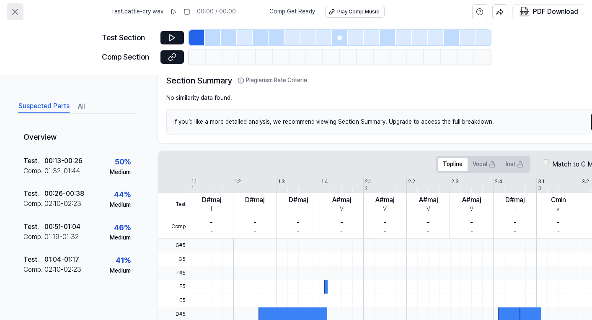
click at [14, 14] on icon at bounding box center [15, 12] width 10 height 10
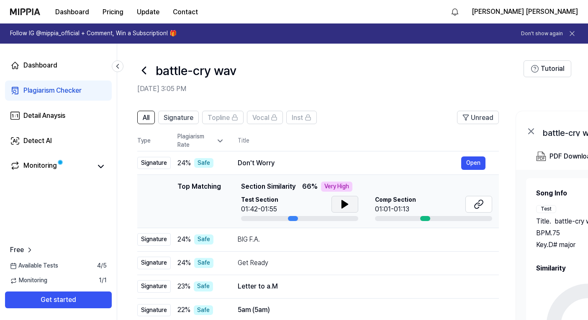
click at [343, 206] on icon at bounding box center [345, 204] width 6 height 8
click at [480, 207] on icon at bounding box center [479, 204] width 10 height 10
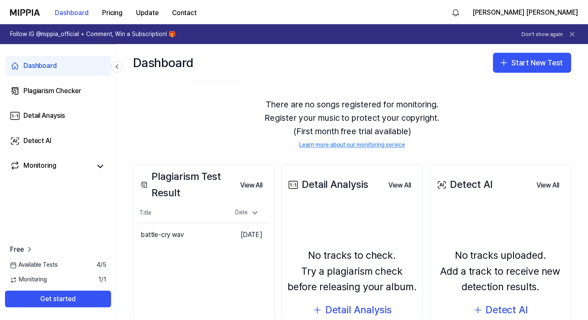
scroll to position [71, 0]
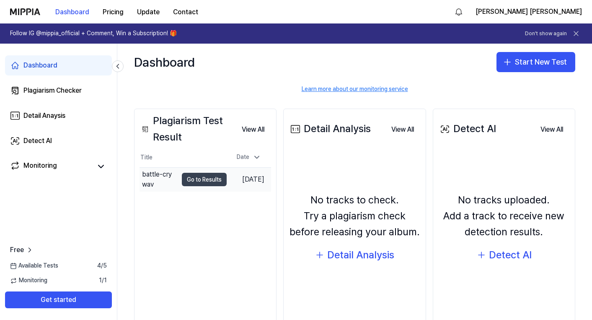
click at [184, 179] on button "Go to Results" at bounding box center [204, 179] width 45 height 13
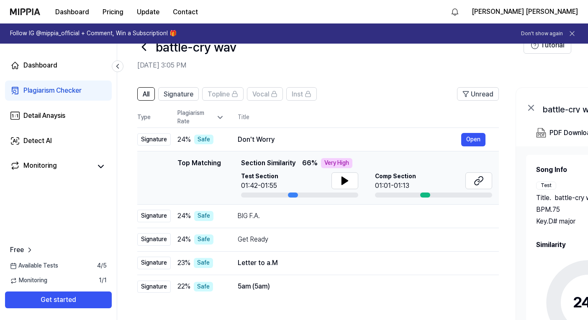
scroll to position [61, 0]
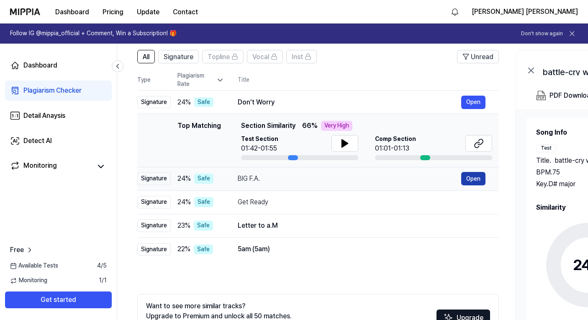
click at [475, 181] on button "Open" at bounding box center [474, 178] width 24 height 13
click at [475, 145] on icon at bounding box center [477, 144] width 5 height 5
click at [64, 93] on div "Plagiarism Checker" at bounding box center [52, 90] width 58 height 10
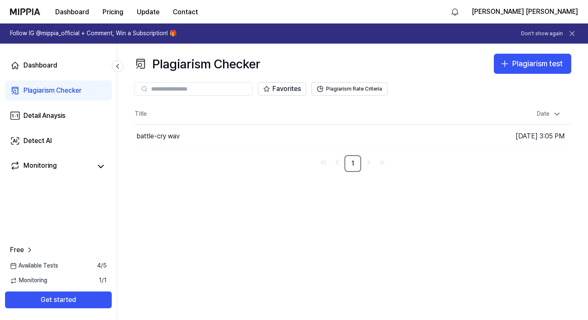
scroll to position [0, 0]
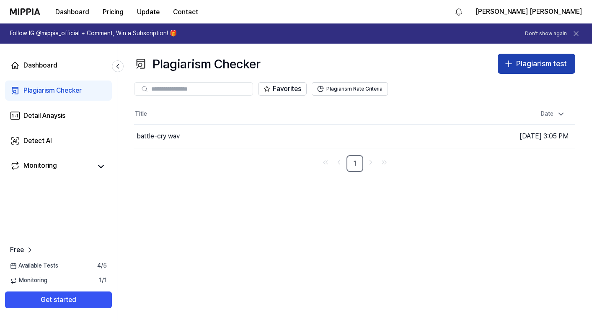
click at [507, 64] on icon "button" at bounding box center [508, 64] width 10 height 10
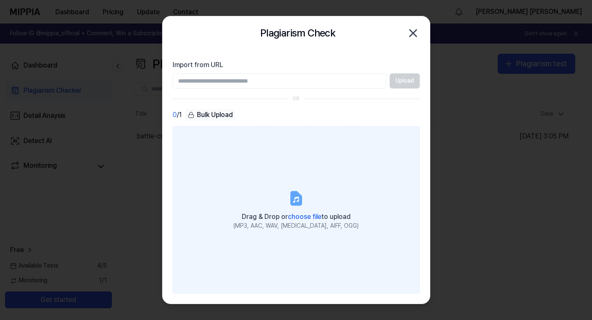
click at [295, 201] on icon at bounding box center [296, 197] width 10 height 13
click at [0, 0] on input "Drag & Drop or choose file to upload (MP3, AAC, WAV, FLAC, AIFF, OGG)" at bounding box center [0, 0] width 0 height 0
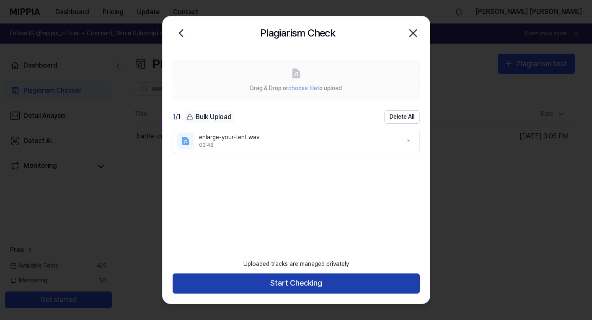
click at [290, 284] on button "Start Checking" at bounding box center [296, 283] width 247 height 20
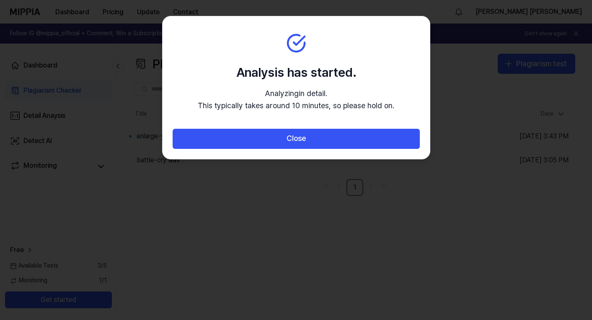
click at [217, 198] on div at bounding box center [296, 160] width 592 height 320
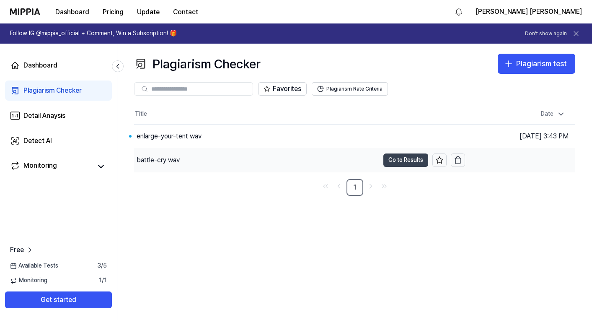
click at [398, 159] on button "Go to Results" at bounding box center [405, 159] width 45 height 13
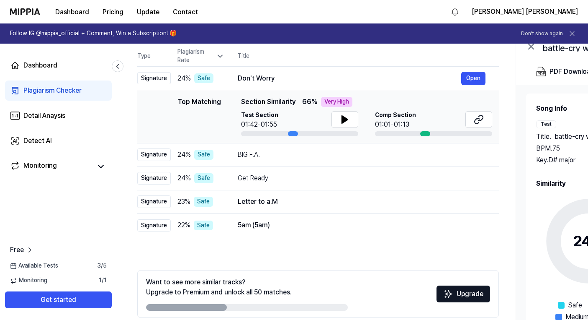
scroll to position [122, 0]
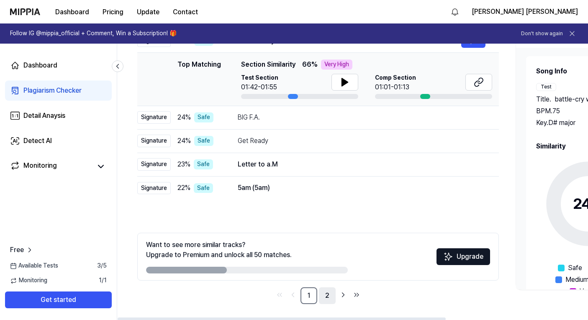
click at [327, 293] on link "2" at bounding box center [327, 295] width 17 height 17
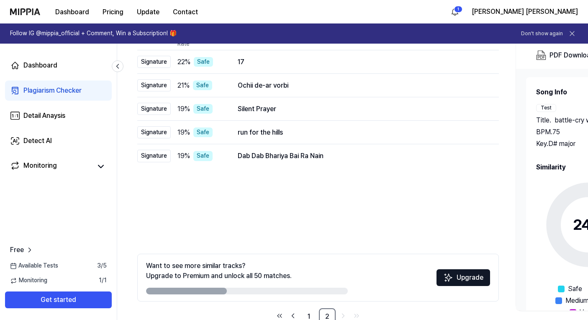
scroll to position [123, 0]
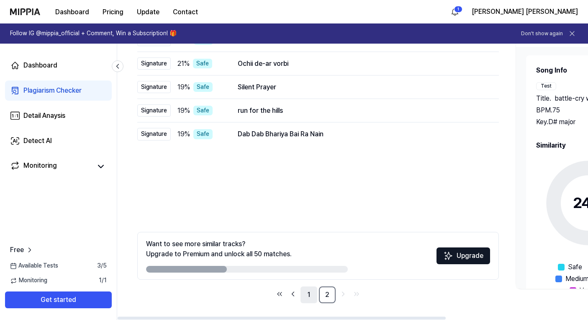
click at [310, 298] on link "1" at bounding box center [309, 294] width 17 height 17
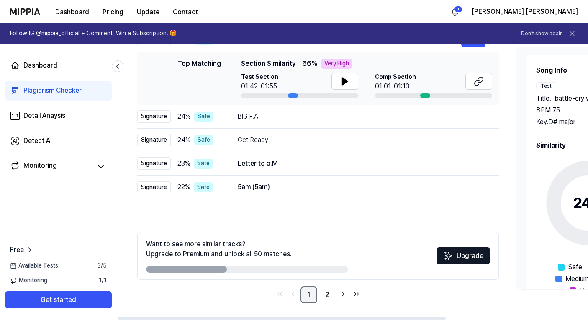
click at [307, 297] on link "1" at bounding box center [309, 294] width 17 height 17
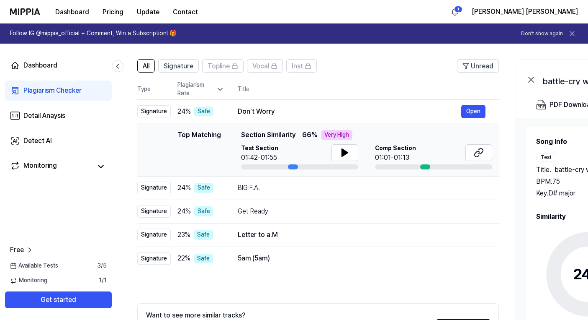
scroll to position [0, 0]
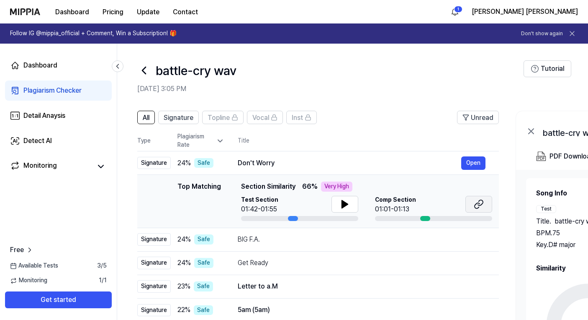
click at [471, 208] on button at bounding box center [479, 204] width 27 height 17
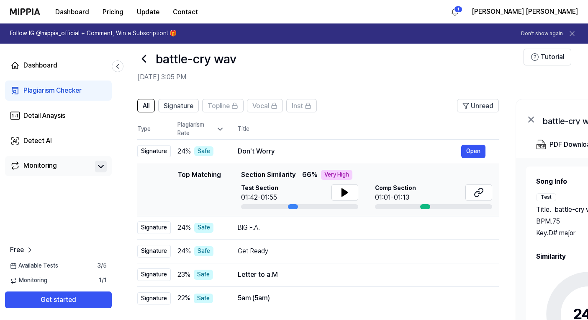
click at [103, 165] on icon at bounding box center [101, 166] width 10 height 10
click at [52, 67] on div "Dashboard" at bounding box center [40, 65] width 34 height 10
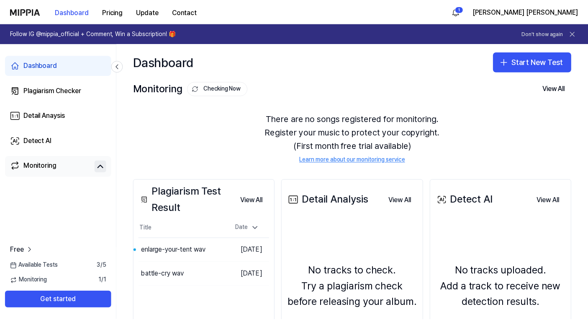
scroll to position [63, 0]
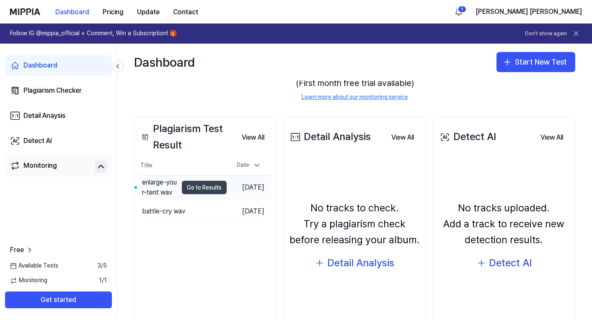
click at [202, 187] on button "Go to Results" at bounding box center [204, 186] width 45 height 13
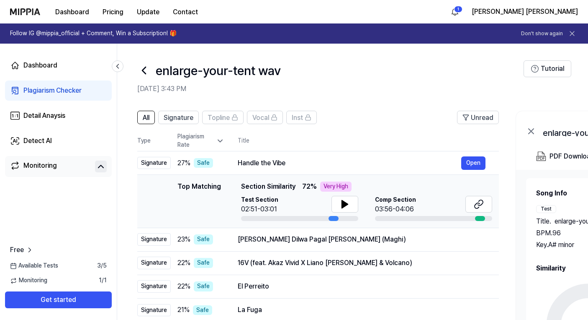
scroll to position [123, 0]
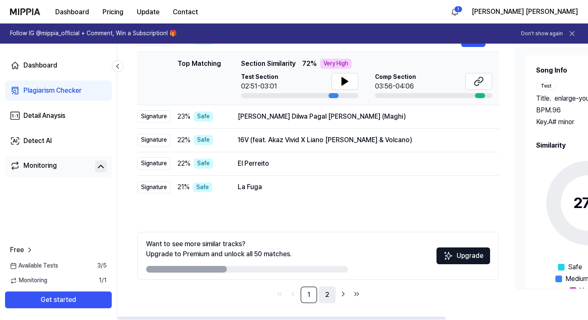
click at [328, 298] on link "2" at bounding box center [327, 294] width 17 height 17
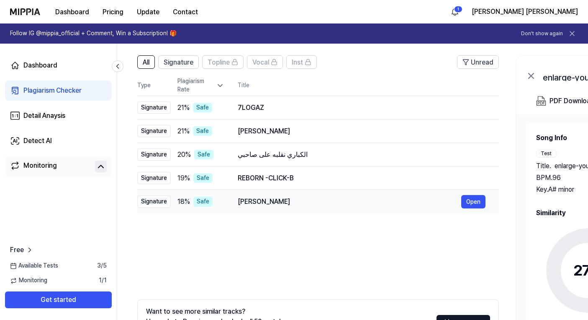
scroll to position [121, 0]
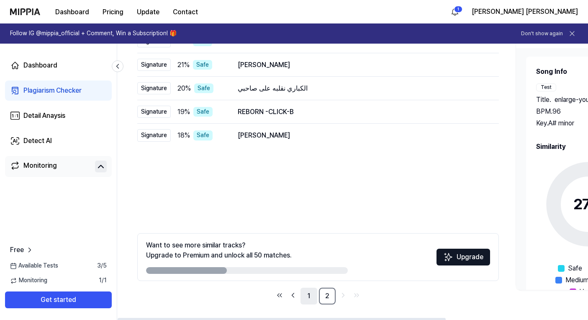
click at [312, 296] on link "1" at bounding box center [309, 295] width 17 height 17
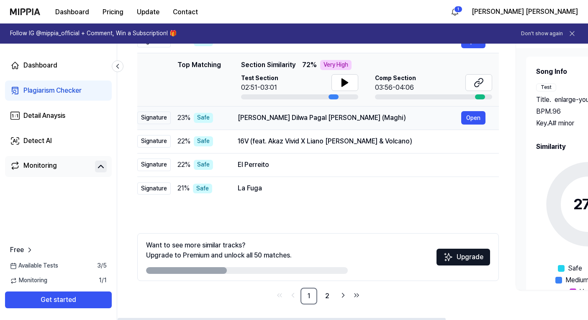
scroll to position [52, 0]
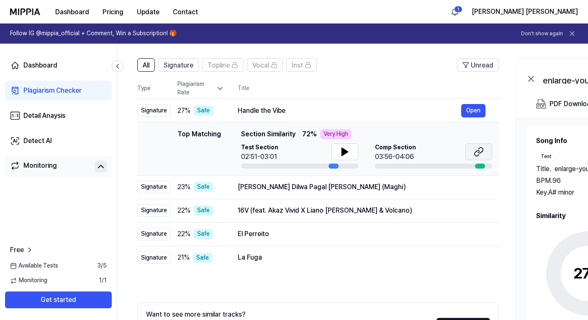
click at [480, 150] on icon at bounding box center [479, 152] width 10 height 10
click at [477, 152] on icon at bounding box center [479, 152] width 10 height 10
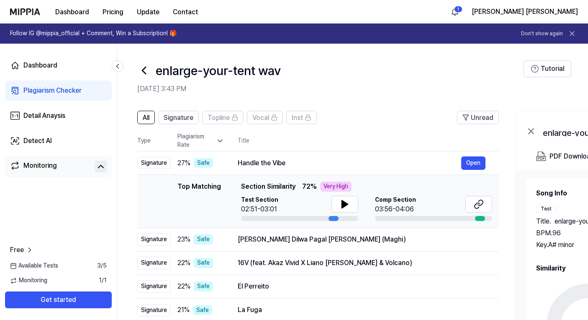
scroll to position [53, 0]
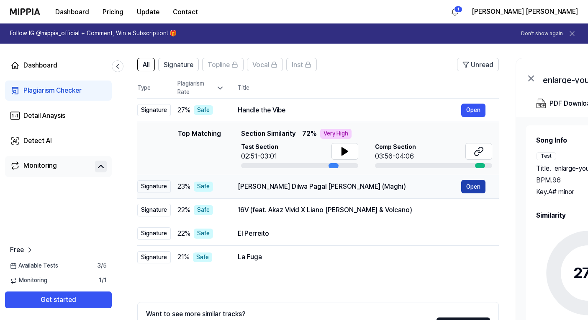
click at [471, 190] on button "Open" at bounding box center [474, 186] width 24 height 13
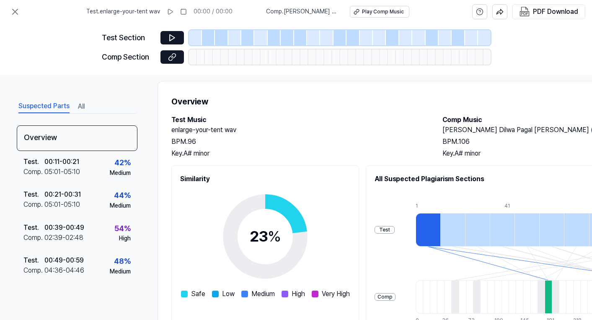
scroll to position [9, 0]
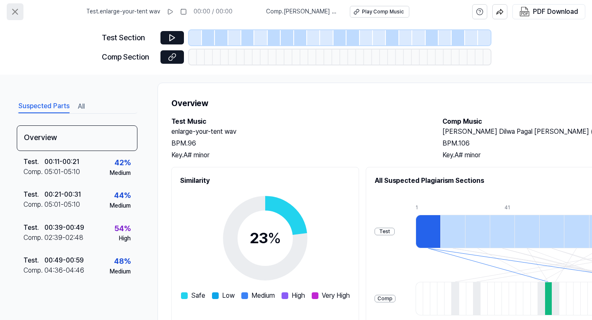
click at [13, 10] on icon at bounding box center [15, 12] width 10 height 10
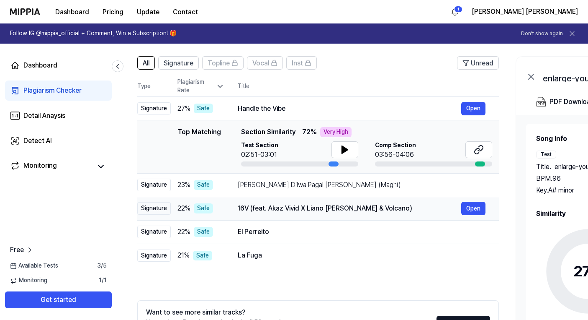
scroll to position [114, 0]
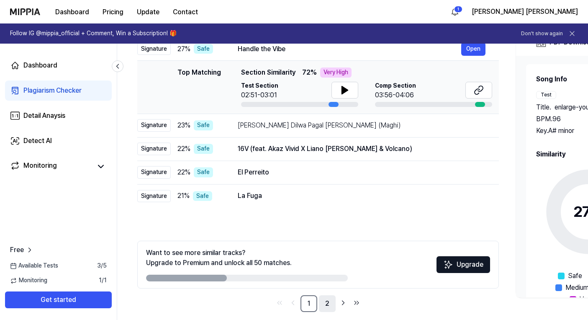
click at [325, 302] on link "2" at bounding box center [327, 303] width 17 height 17
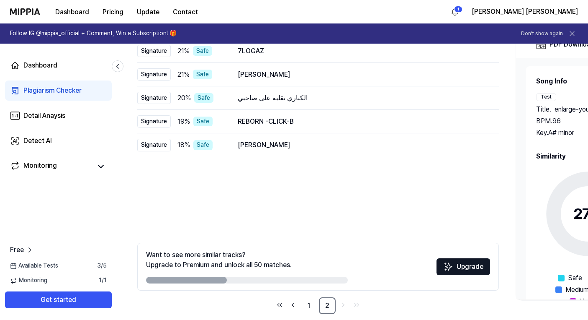
scroll to position [123, 0]
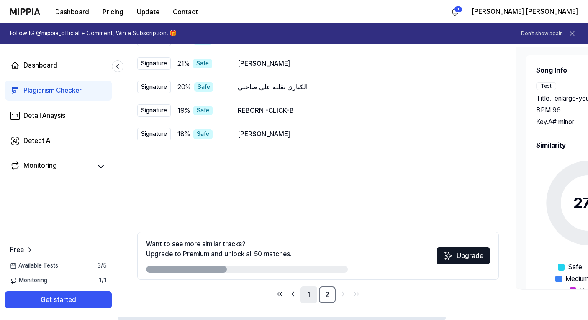
click at [307, 296] on link "1" at bounding box center [309, 294] width 17 height 17
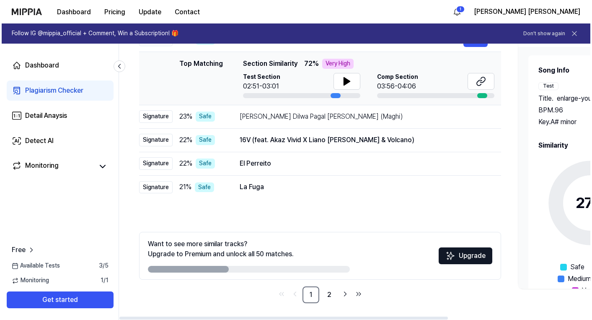
scroll to position [0, 0]
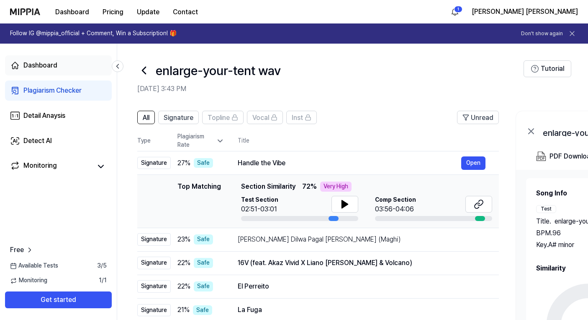
click at [61, 67] on link "Dashboard" at bounding box center [58, 65] width 107 height 20
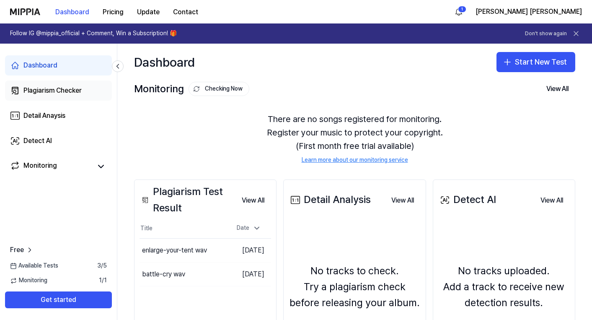
click at [72, 94] on div "Plagiarism Checker" at bounding box center [52, 90] width 58 height 10
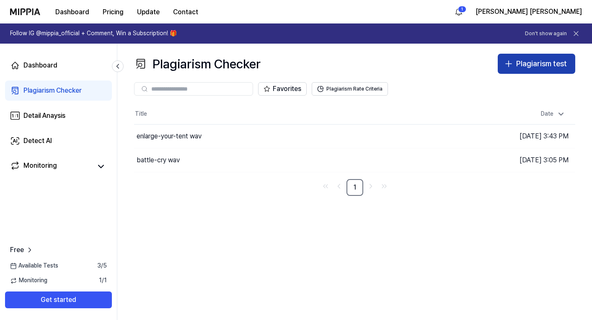
click at [510, 65] on icon "button" at bounding box center [508, 64] width 10 height 10
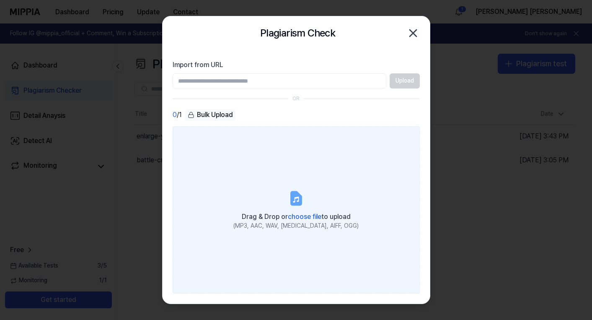
click at [294, 198] on icon at bounding box center [296, 197] width 10 height 13
click at [0, 0] on input "Drag & Drop or choose file to upload (MP3, AAC, WAV, FLAC, AIFF, OGG)" at bounding box center [0, 0] width 0 height 0
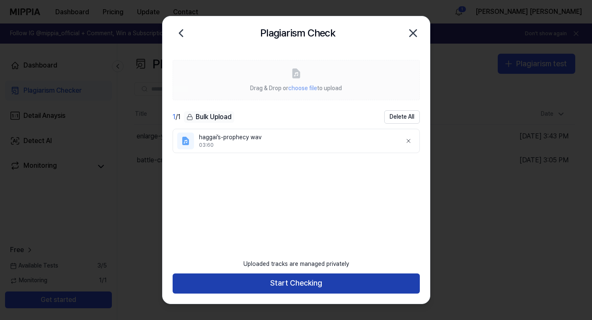
click at [291, 283] on button "Start Checking" at bounding box center [296, 283] width 247 height 20
